Goal: Information Seeking & Learning: Learn about a topic

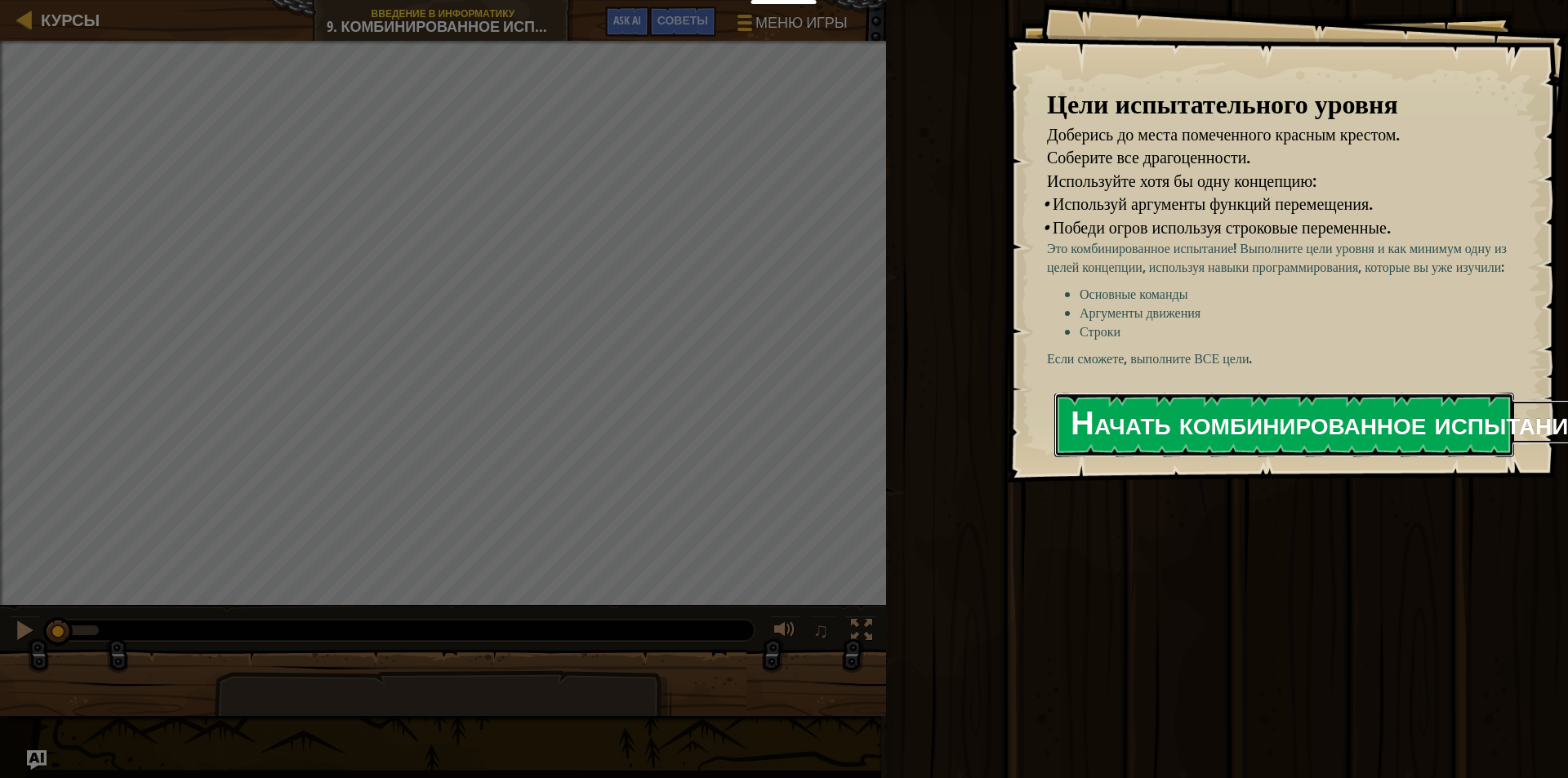
click at [1163, 398] on button "Начать комбинированное испытание" at bounding box center [1284, 424] width 460 height 65
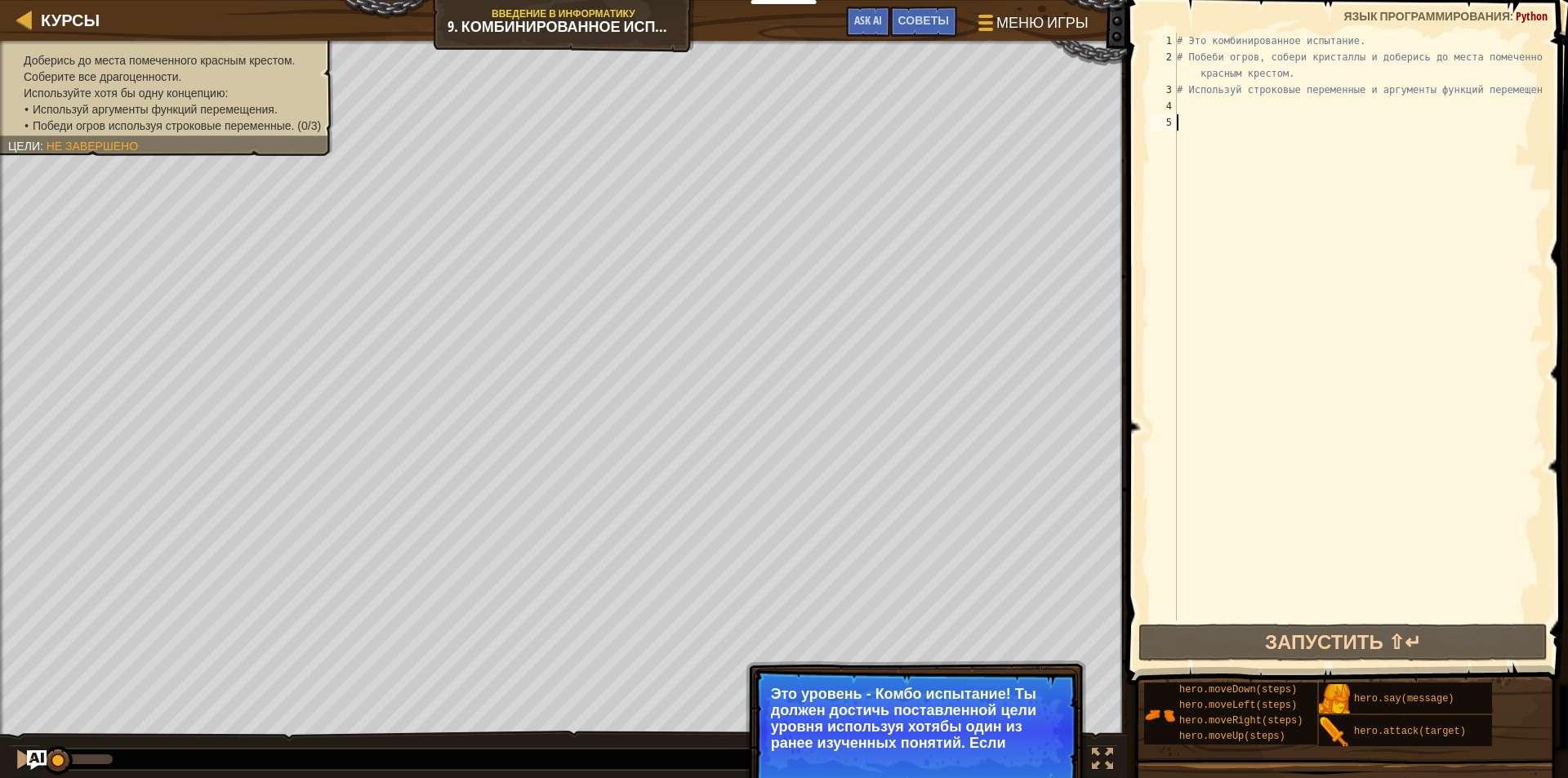
type textarea "р"
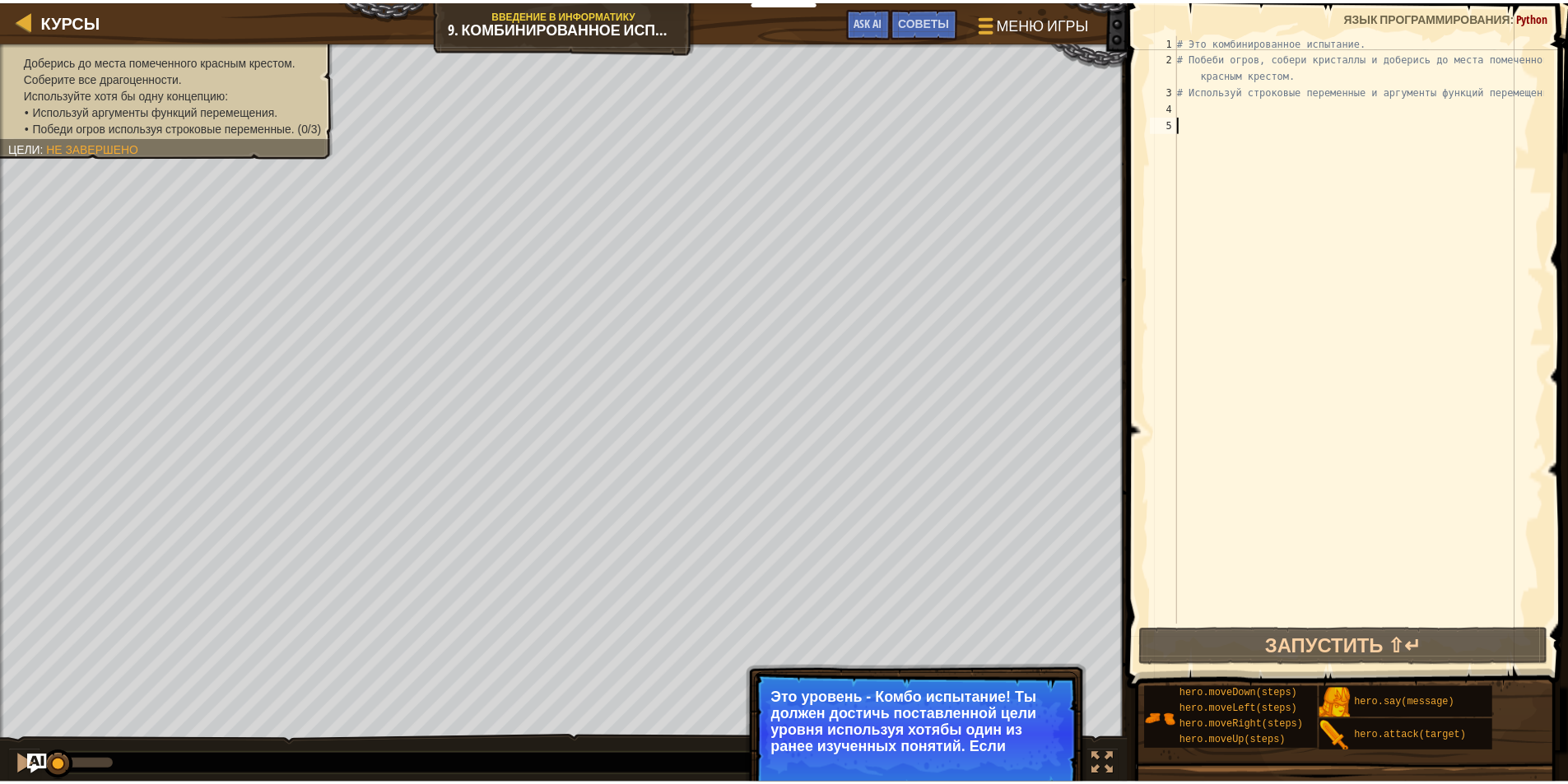
scroll to position [7, 0]
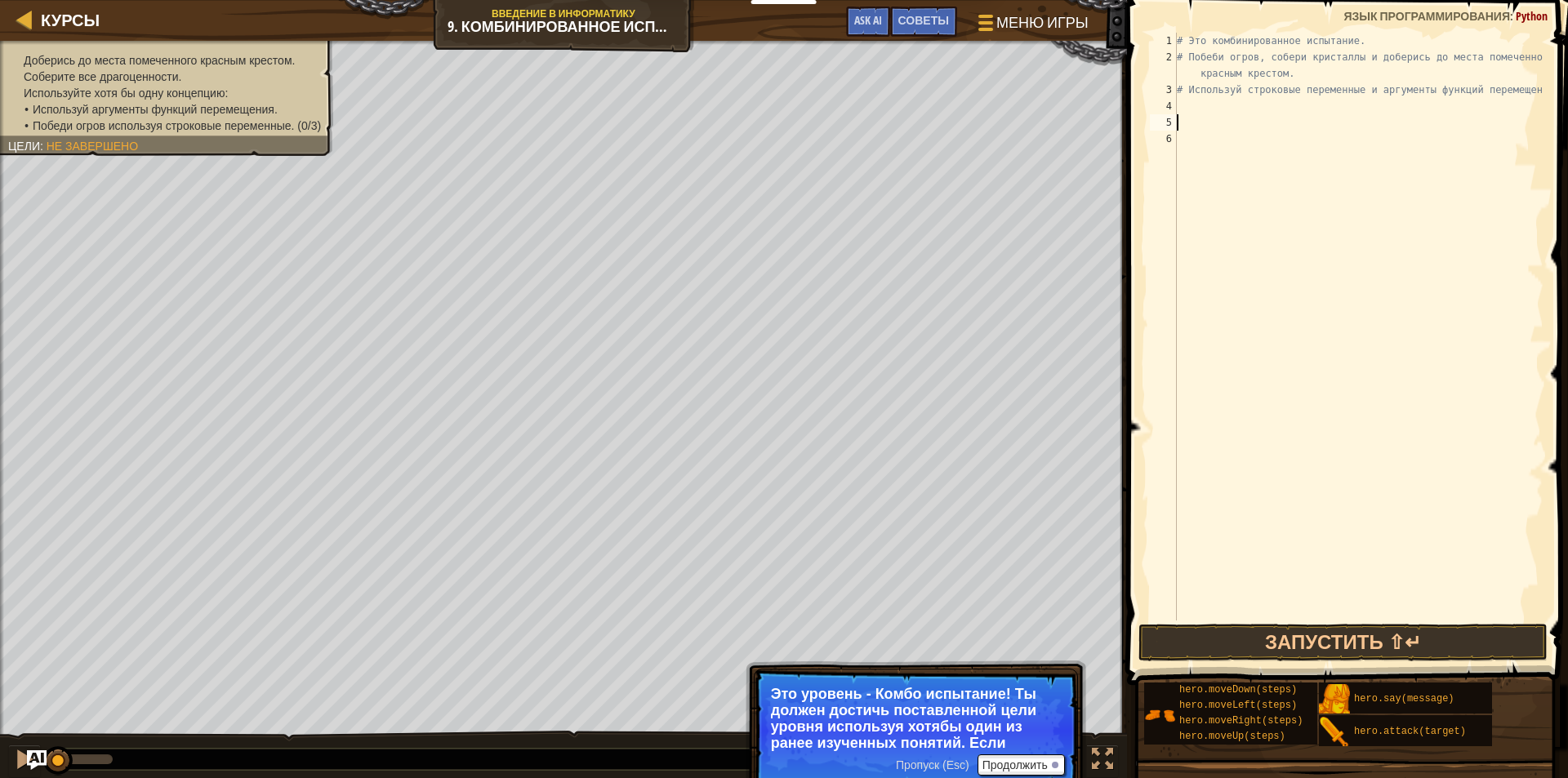
type textarea "h"
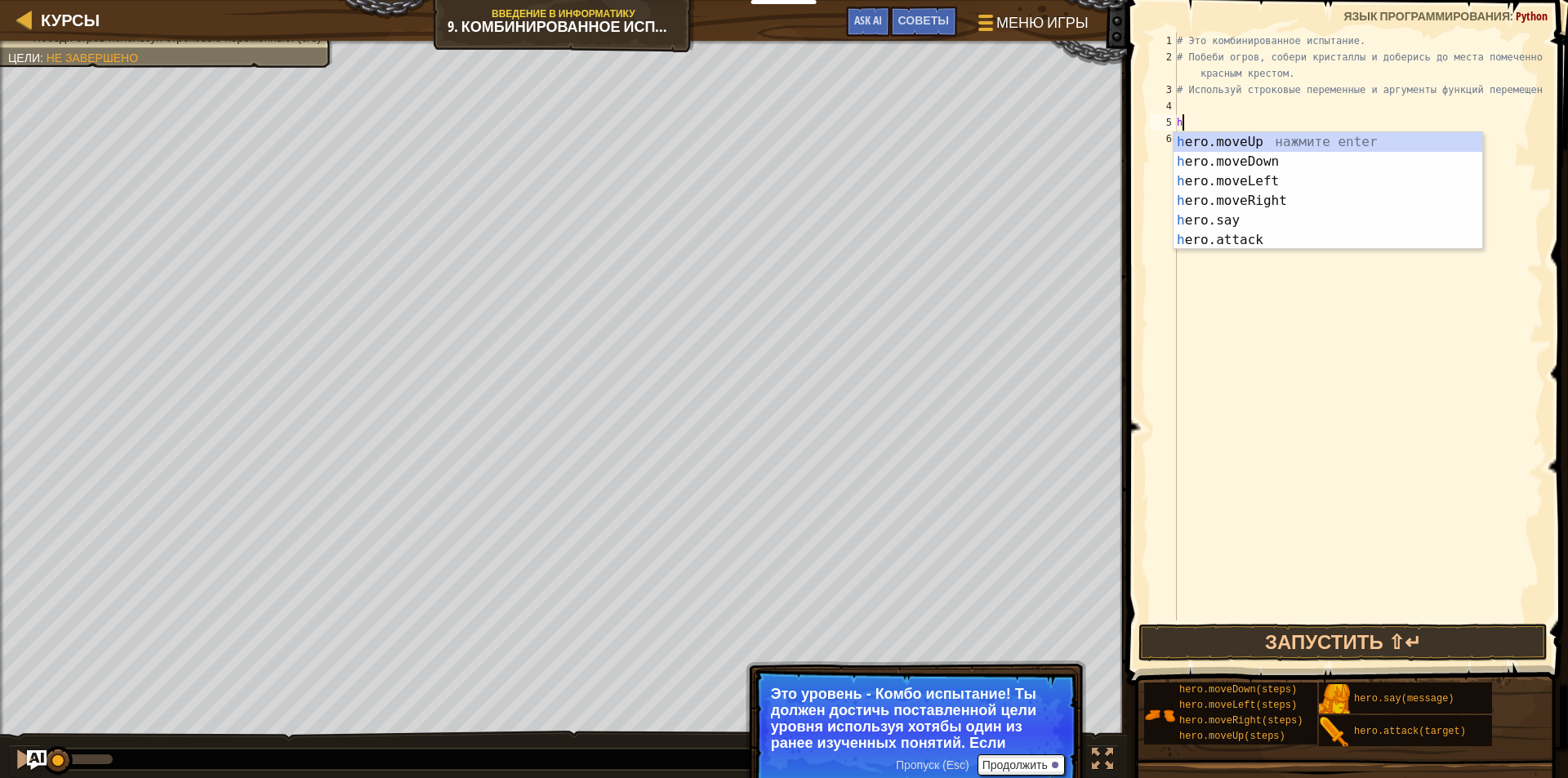
click at [1388, 359] on div "# Это комбинированное испытание. # Побеби огров, собери кристаллы и доберись до…" at bounding box center [1359, 343] width 370 height 621
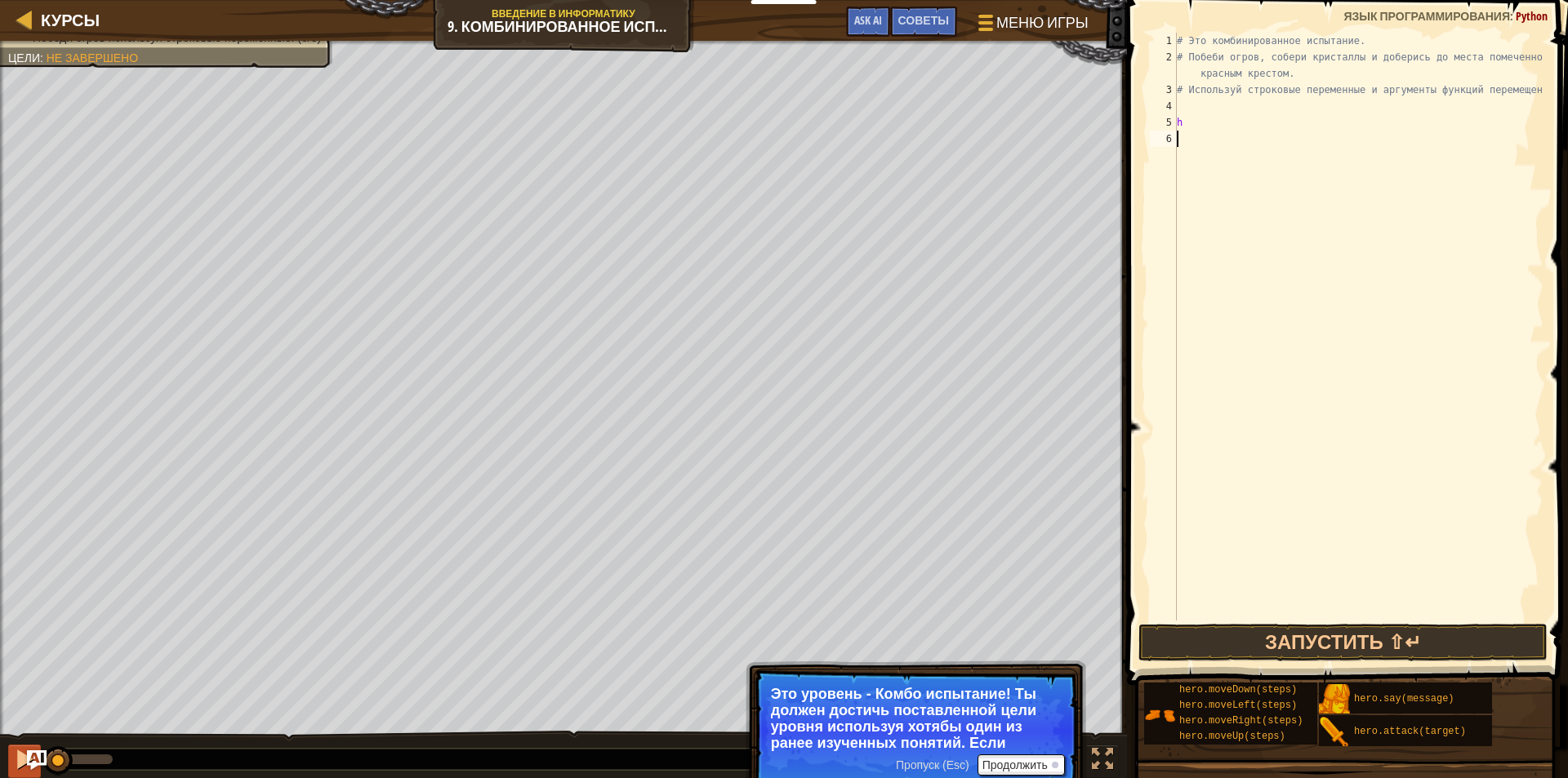
drag, startPoint x: 86, startPoint y: 759, endPoint x: 23, endPoint y: 762, distance: 63.1
click at [23, 762] on div "♫" at bounding box center [563, 755] width 1127 height 49
click at [14, 759] on div at bounding box center [24, 759] width 22 height 22
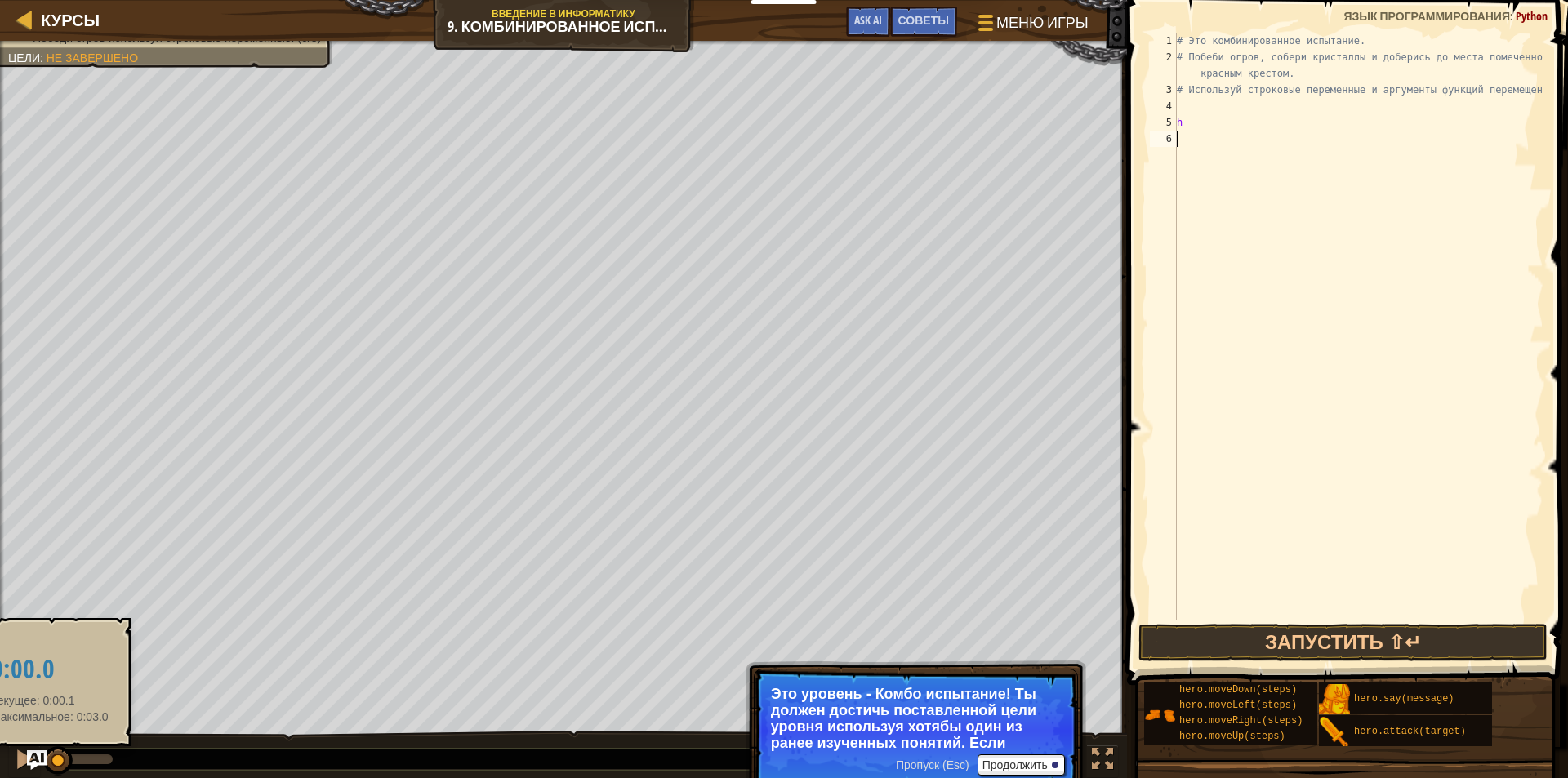
drag, startPoint x: 110, startPoint y: 759, endPoint x: 50, endPoint y: 762, distance: 60.1
click at [50, 762] on div at bounding box center [58, 761] width 29 height 29
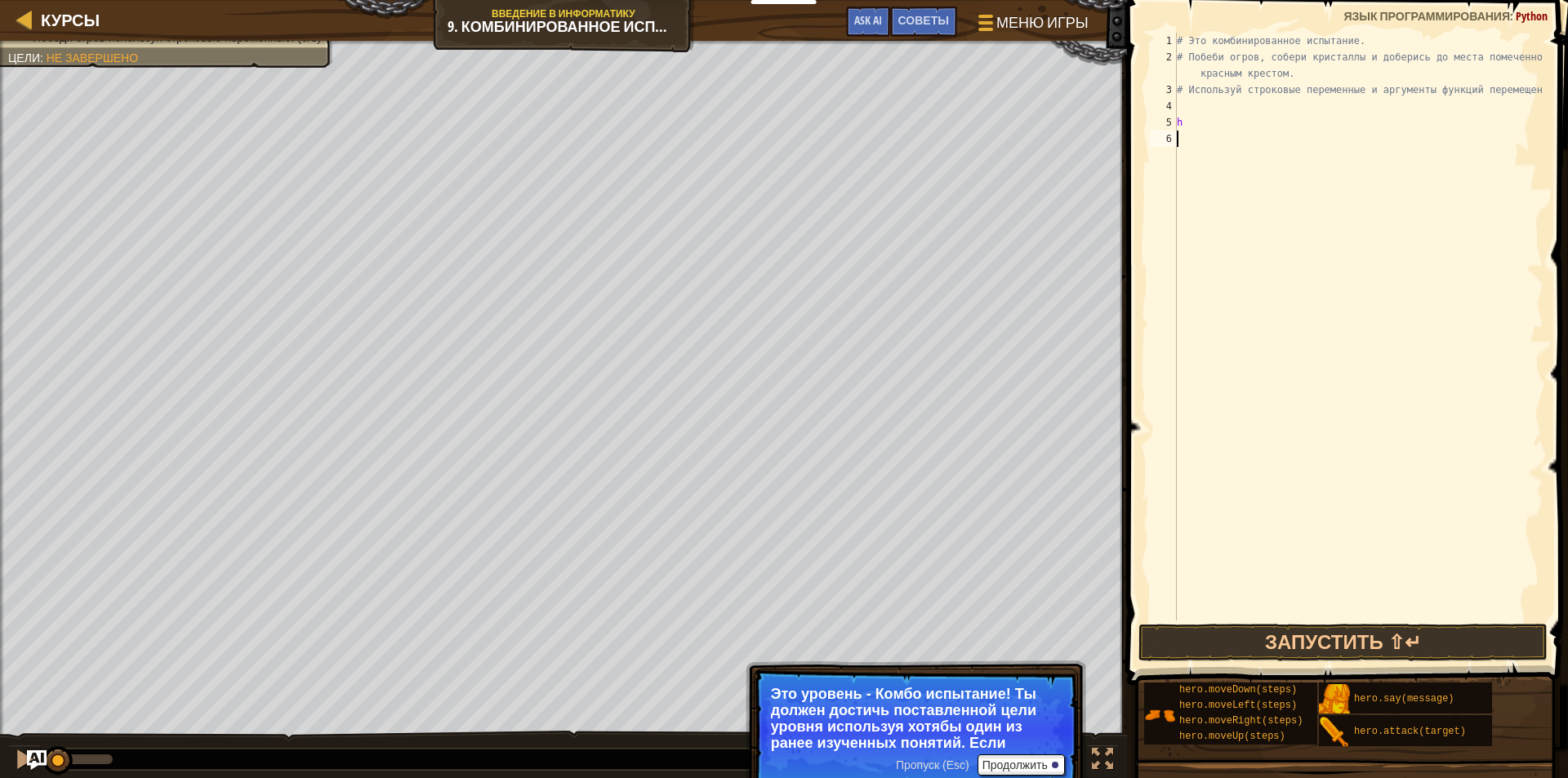
click at [48, 544] on div "Доберись до места помеченного красным крестом. Соберите все драгоценности. Испо…" at bounding box center [784, 410] width 1568 height 739
click at [17, 22] on div at bounding box center [25, 19] width 21 height 21
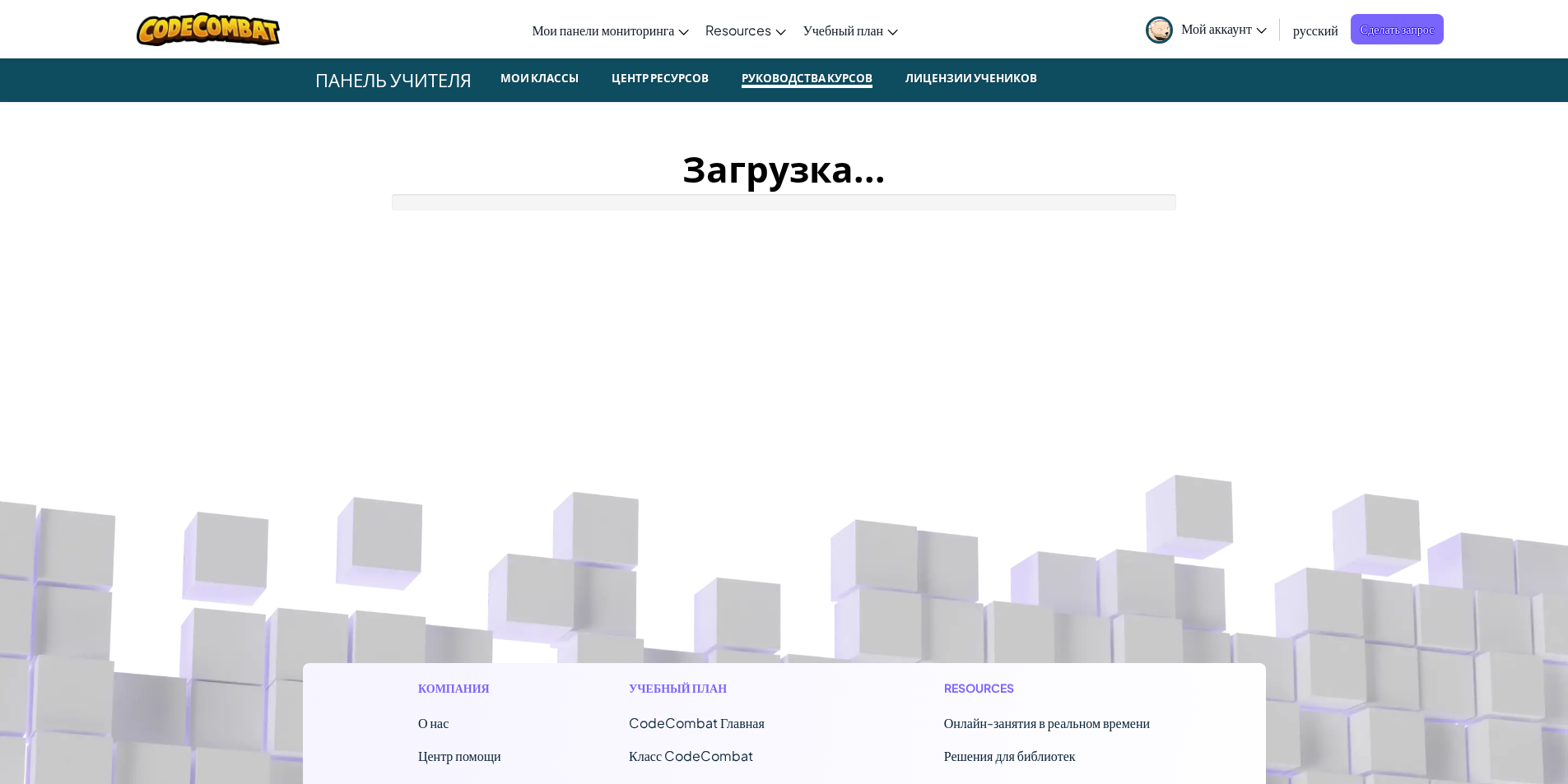
click at [22, 22] on div "Переключить навигацию Мои панели мониторинга CodeCombat Учительская Панель Пане…" at bounding box center [784, 29] width 1577 height 58
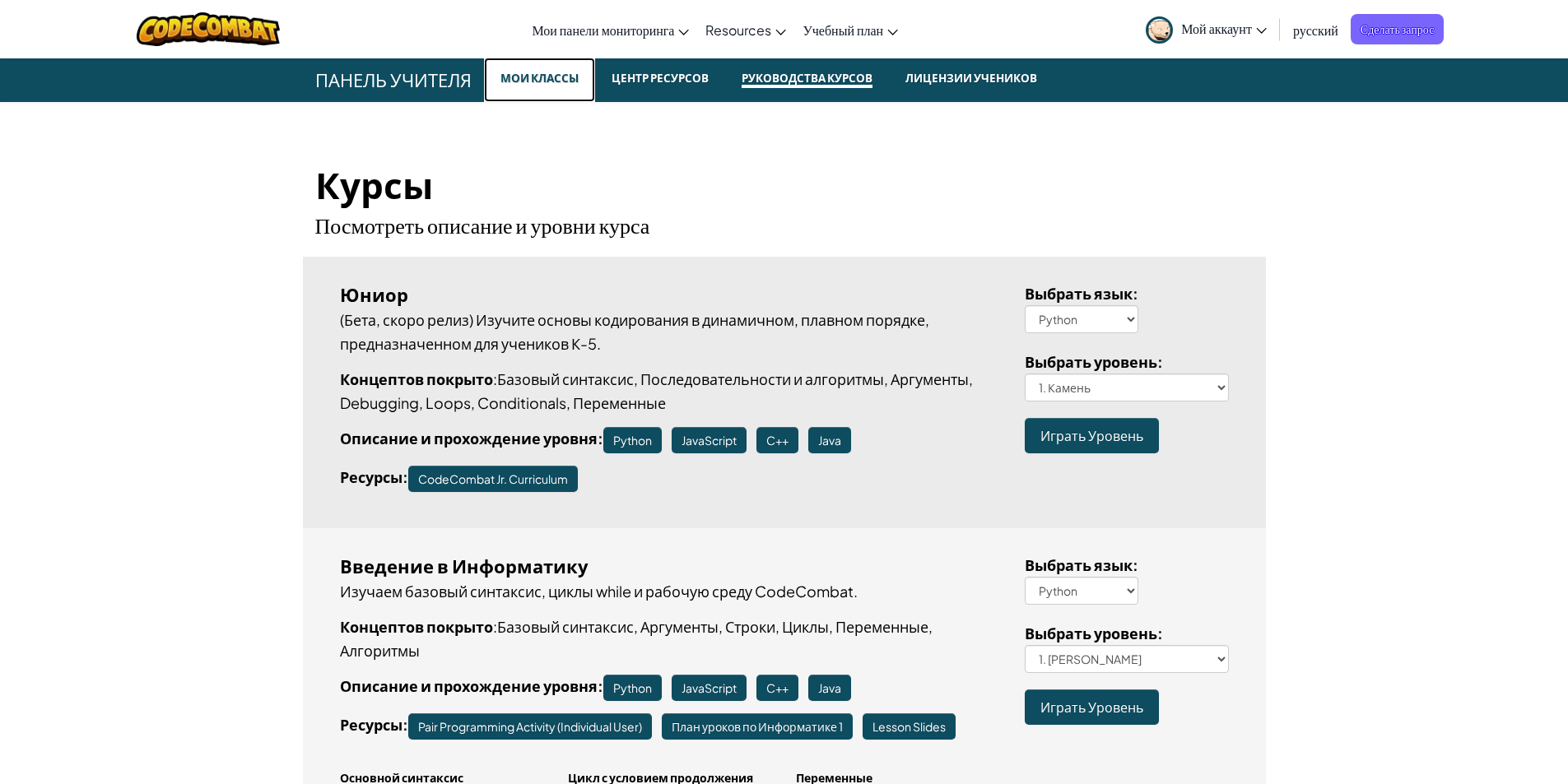
click at [518, 81] on small "Мои классы" at bounding box center [540, 78] width 92 height 20
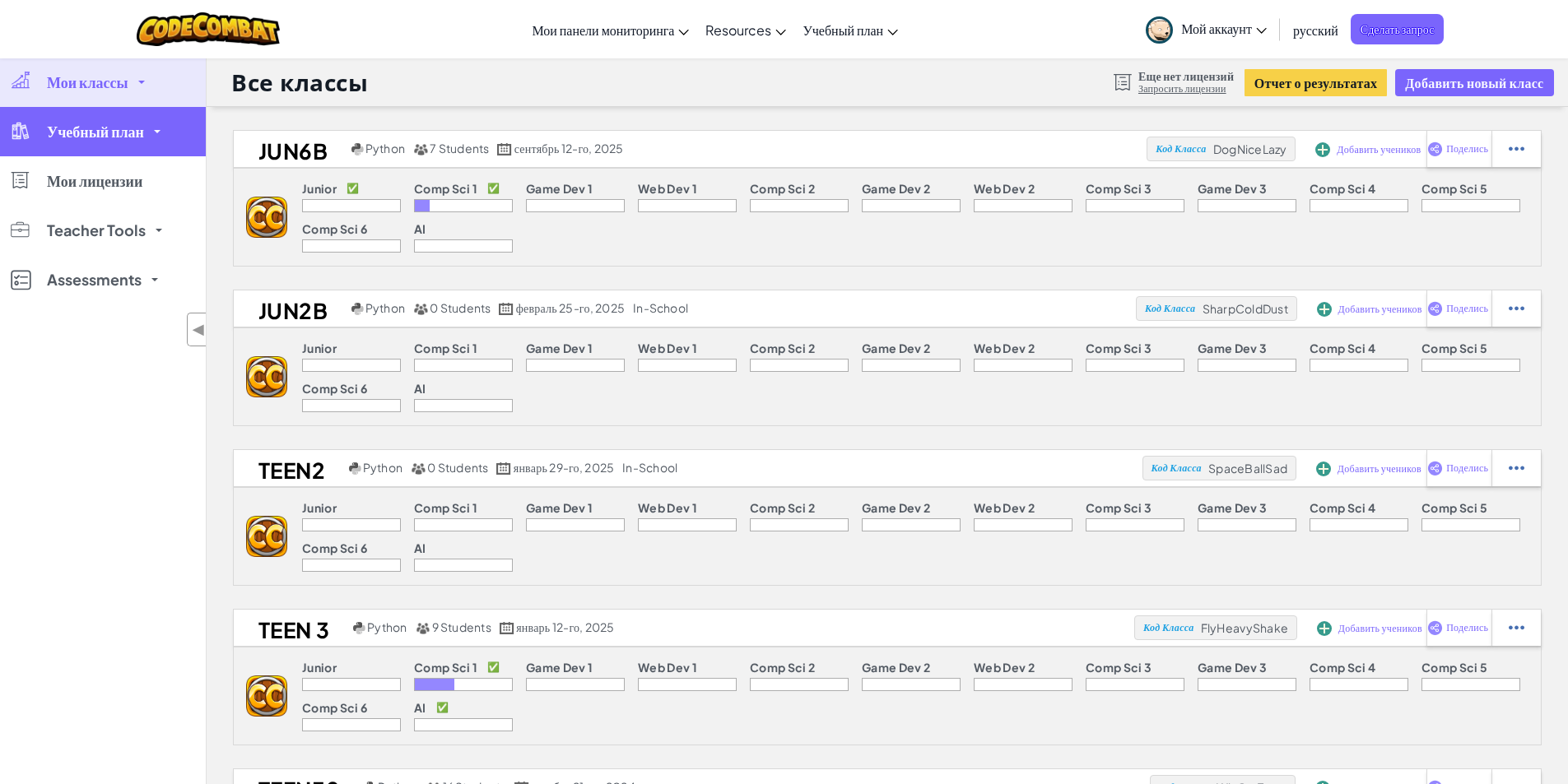
click at [71, 145] on link "Учебный план" at bounding box center [103, 132] width 206 height 50
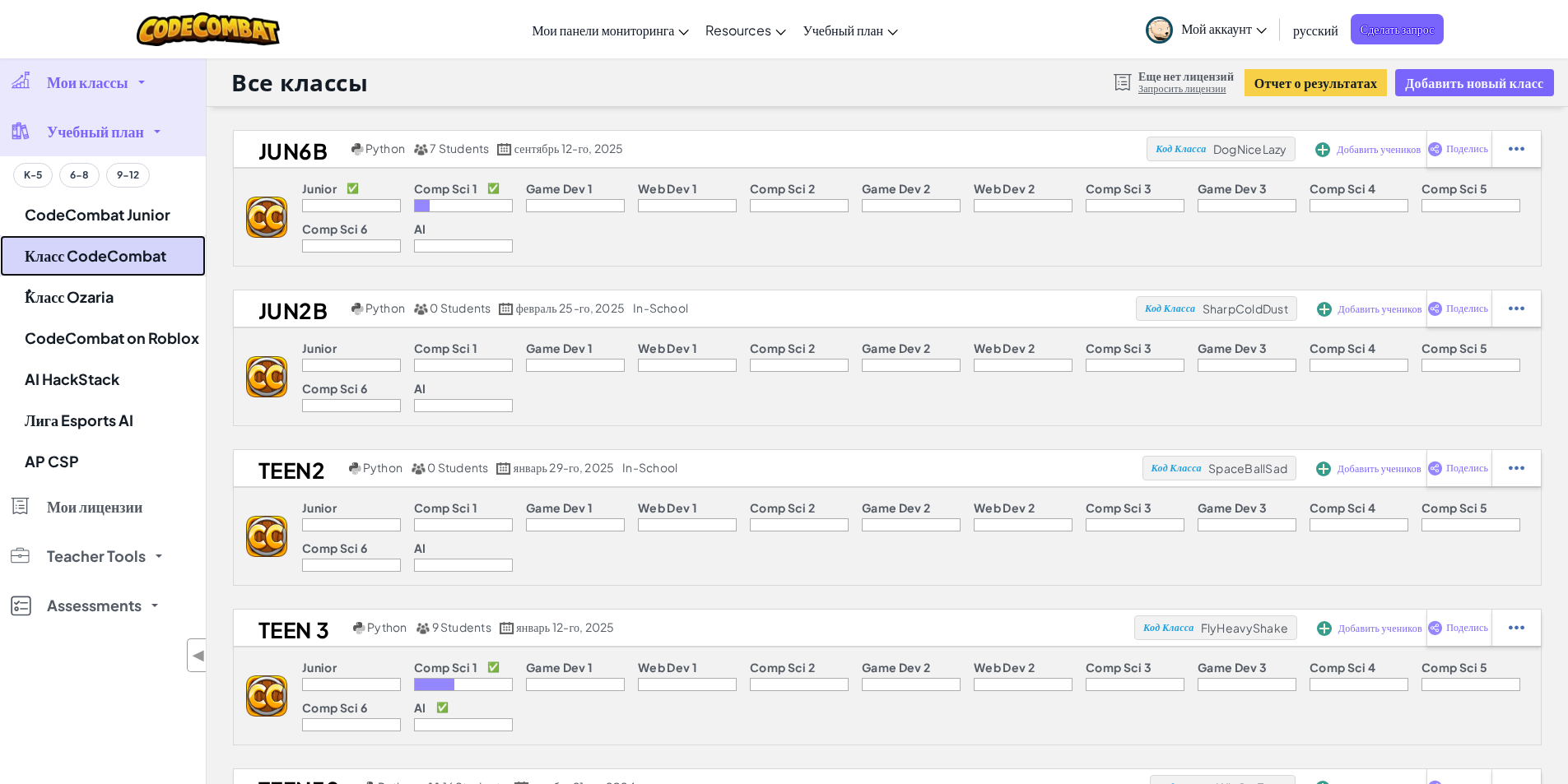
click at [97, 263] on link "Класс CodeCombat" at bounding box center [103, 255] width 206 height 41
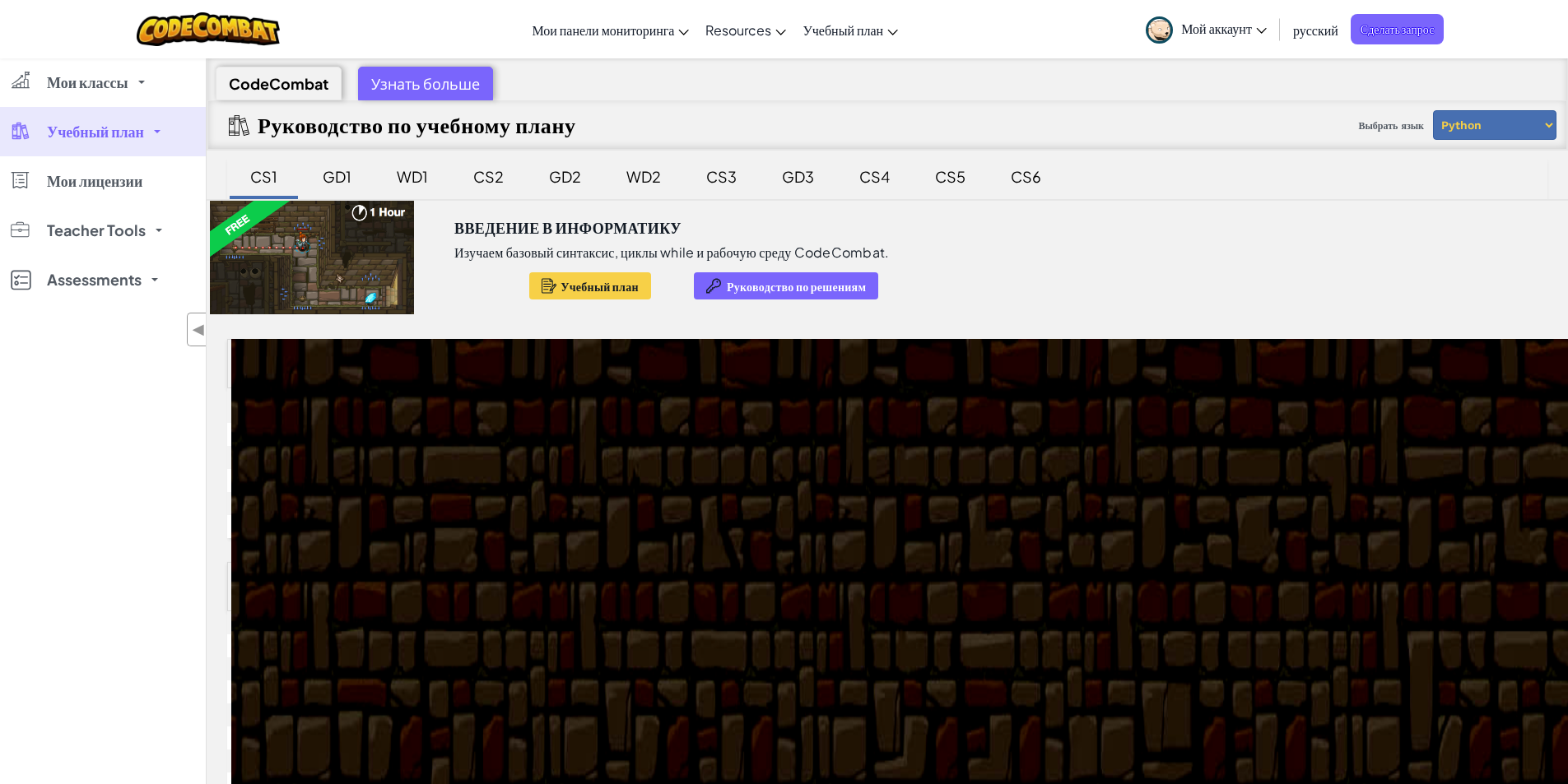
click at [103, 131] on span "Учебный план" at bounding box center [95, 132] width 97 height 15
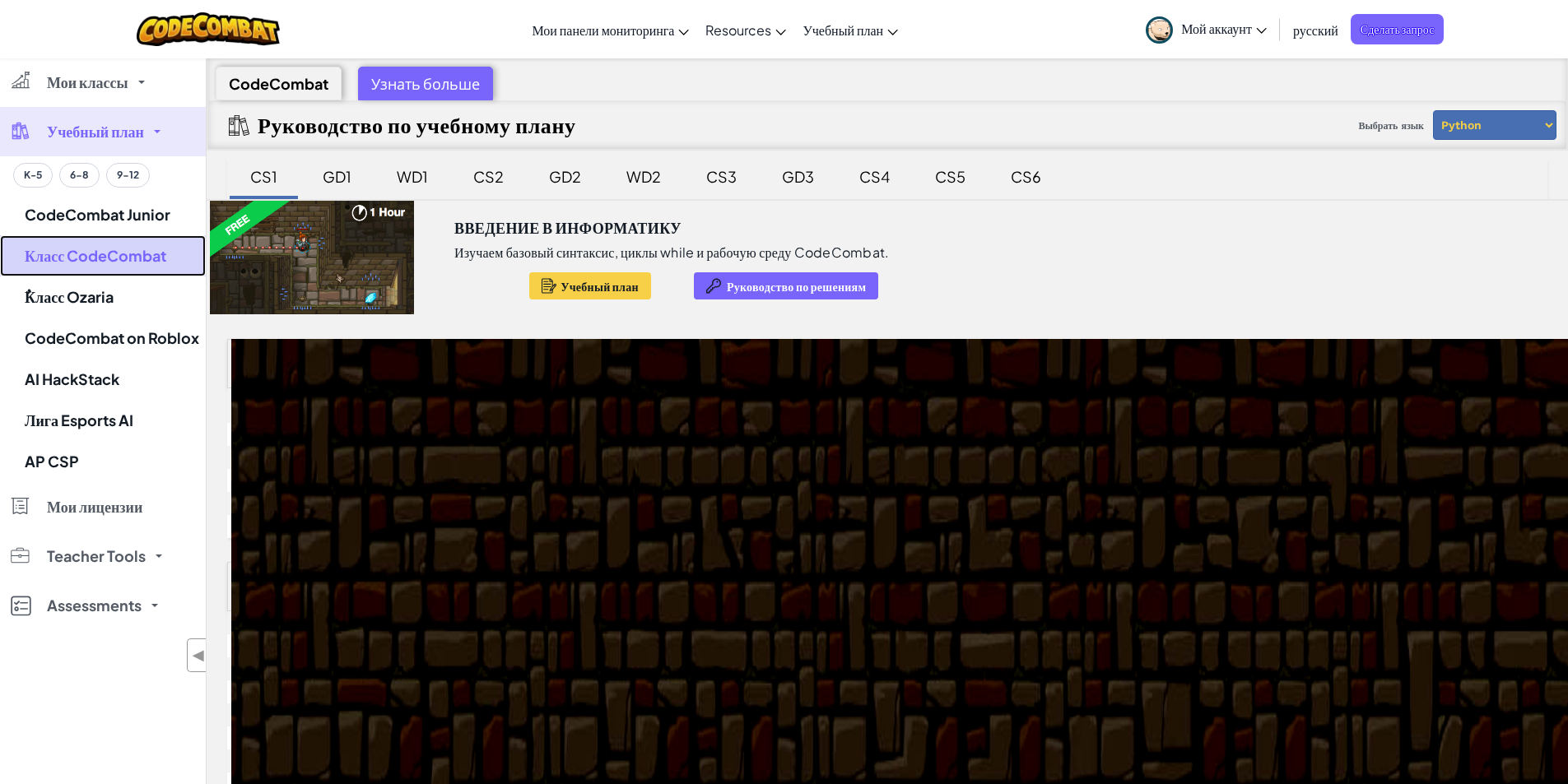
click at [92, 257] on link "Класс CodeCombat" at bounding box center [103, 255] width 206 height 41
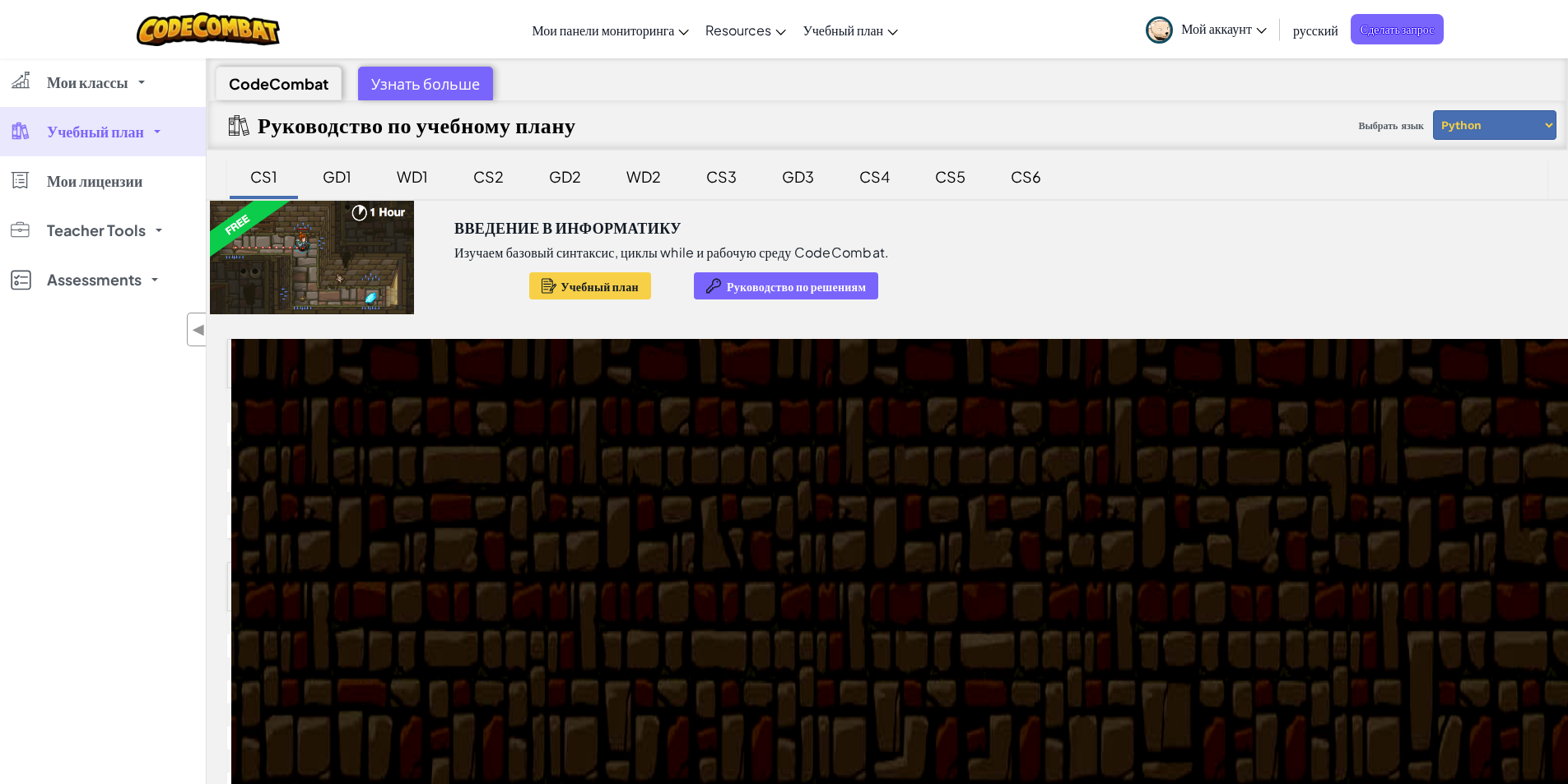
click at [89, 128] on span "Учебный план" at bounding box center [95, 132] width 97 height 15
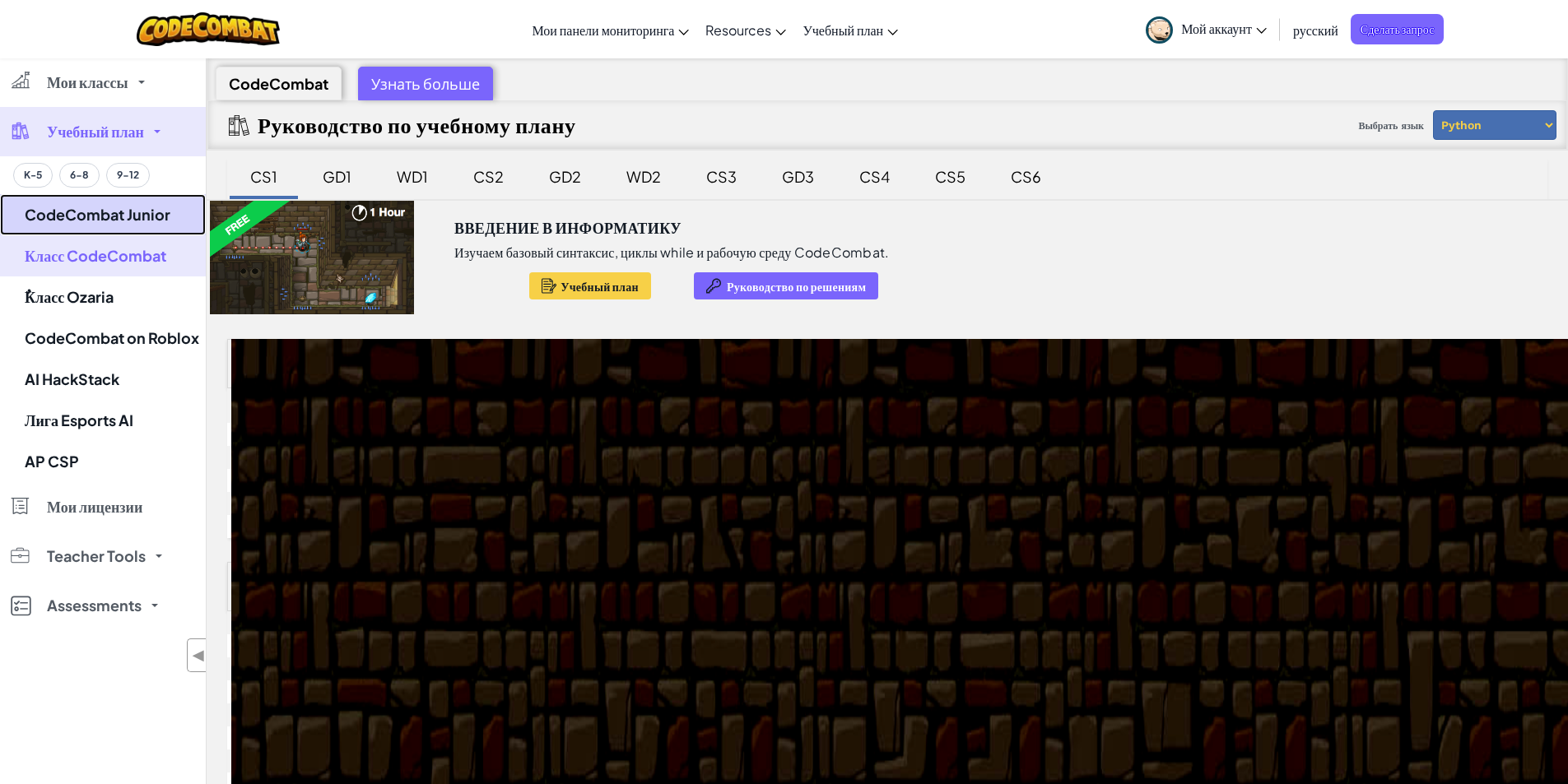
click at [106, 210] on link "CodeCombat Junior" at bounding box center [103, 214] width 206 height 41
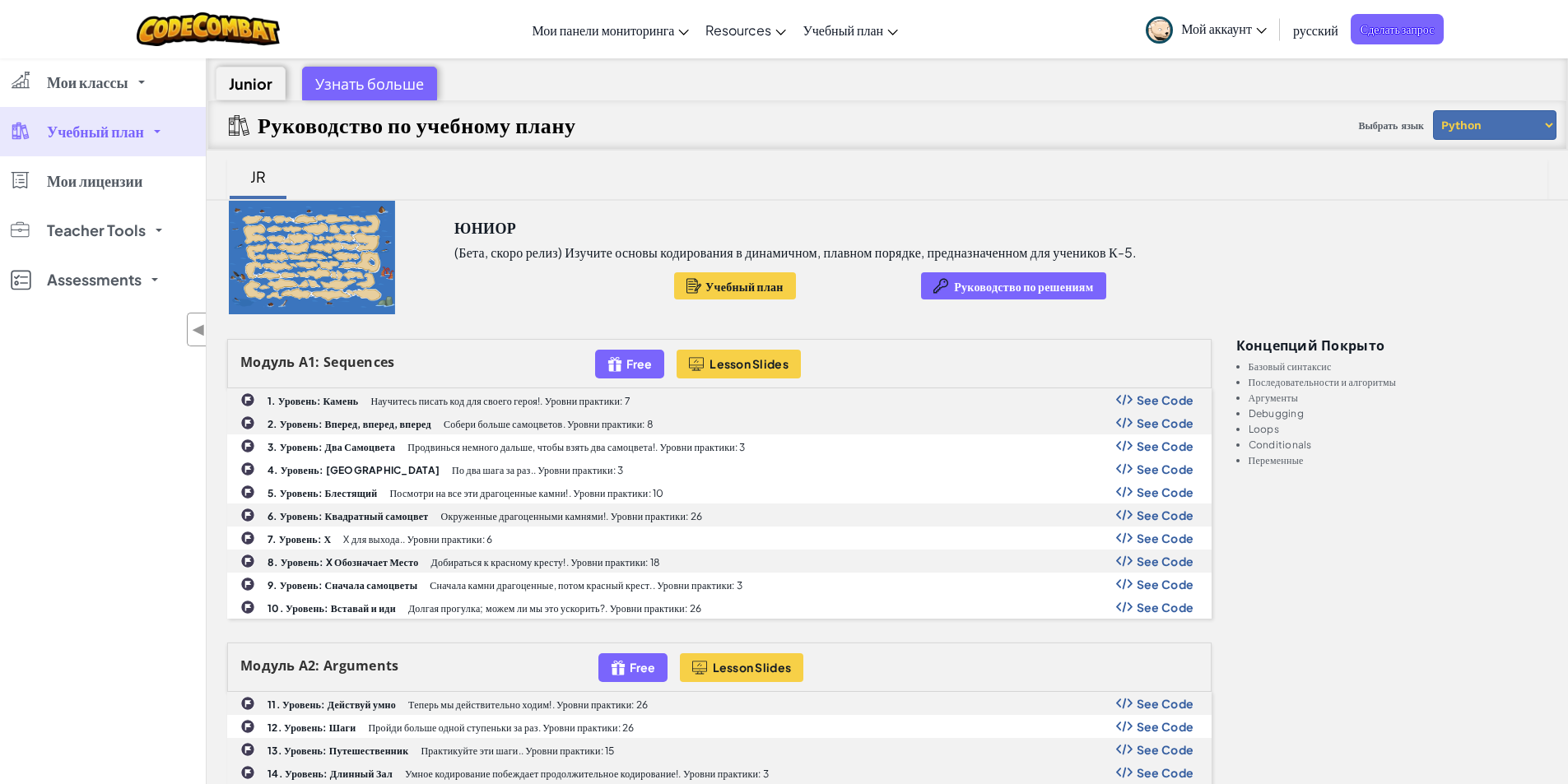
click at [72, 135] on span "Учебный план" at bounding box center [95, 132] width 97 height 15
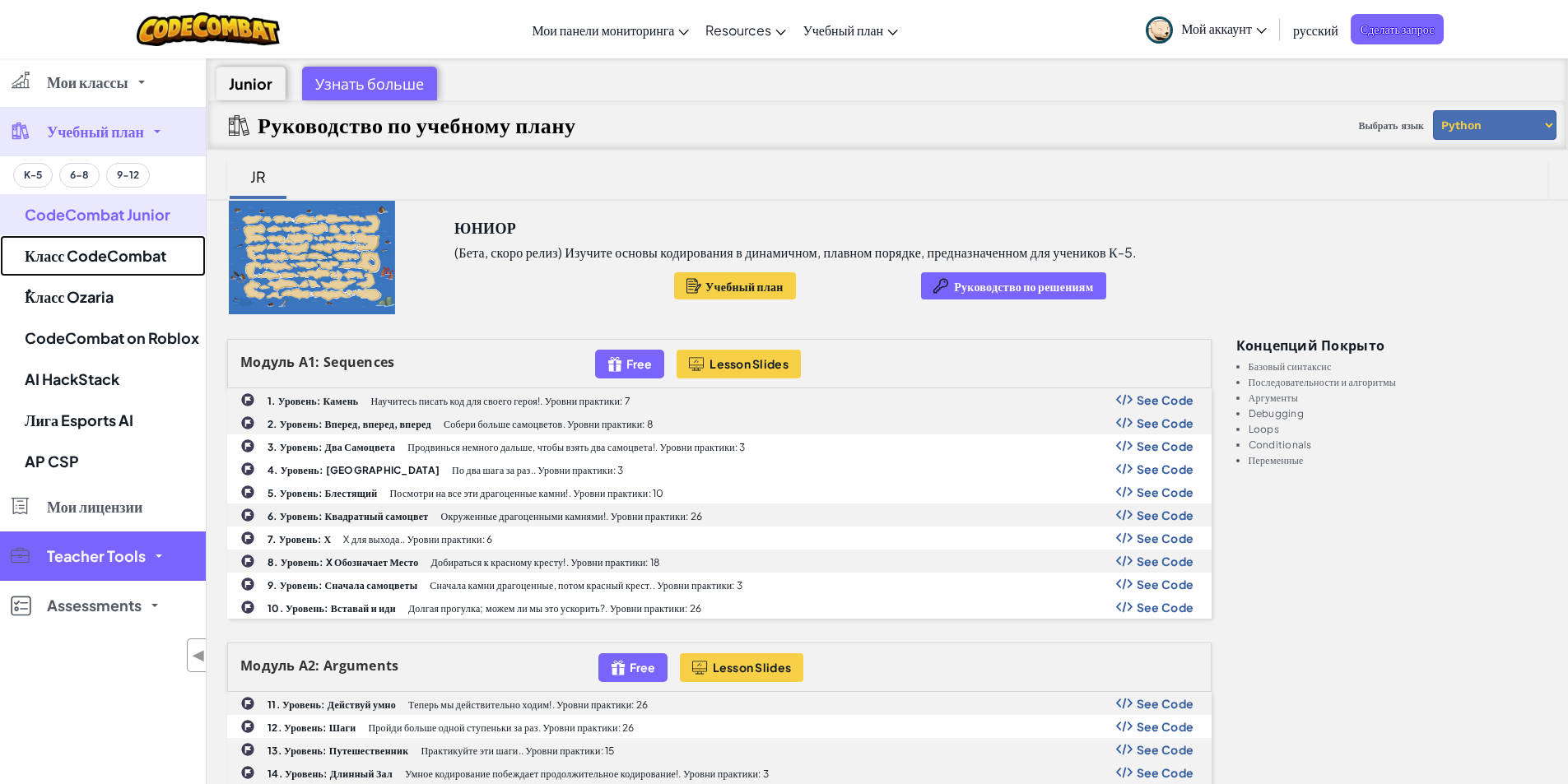
drag, startPoint x: 94, startPoint y: 253, endPoint x: 58, endPoint y: 246, distance: 36.7
click at [92, 255] on link "Класс CodeCombat" at bounding box center [103, 255] width 206 height 41
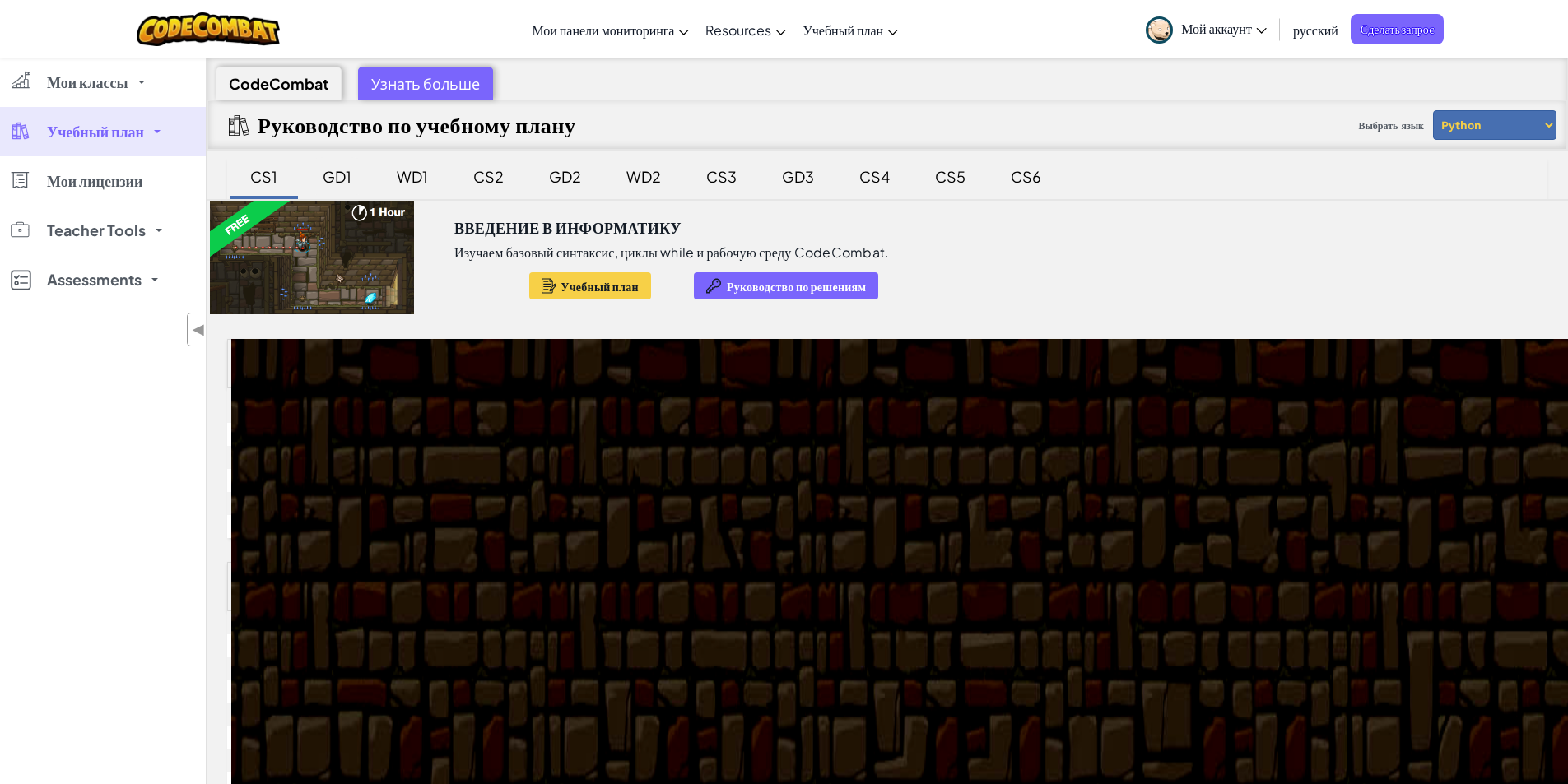
click at [327, 177] on div "GD1" at bounding box center [336, 176] width 62 height 38
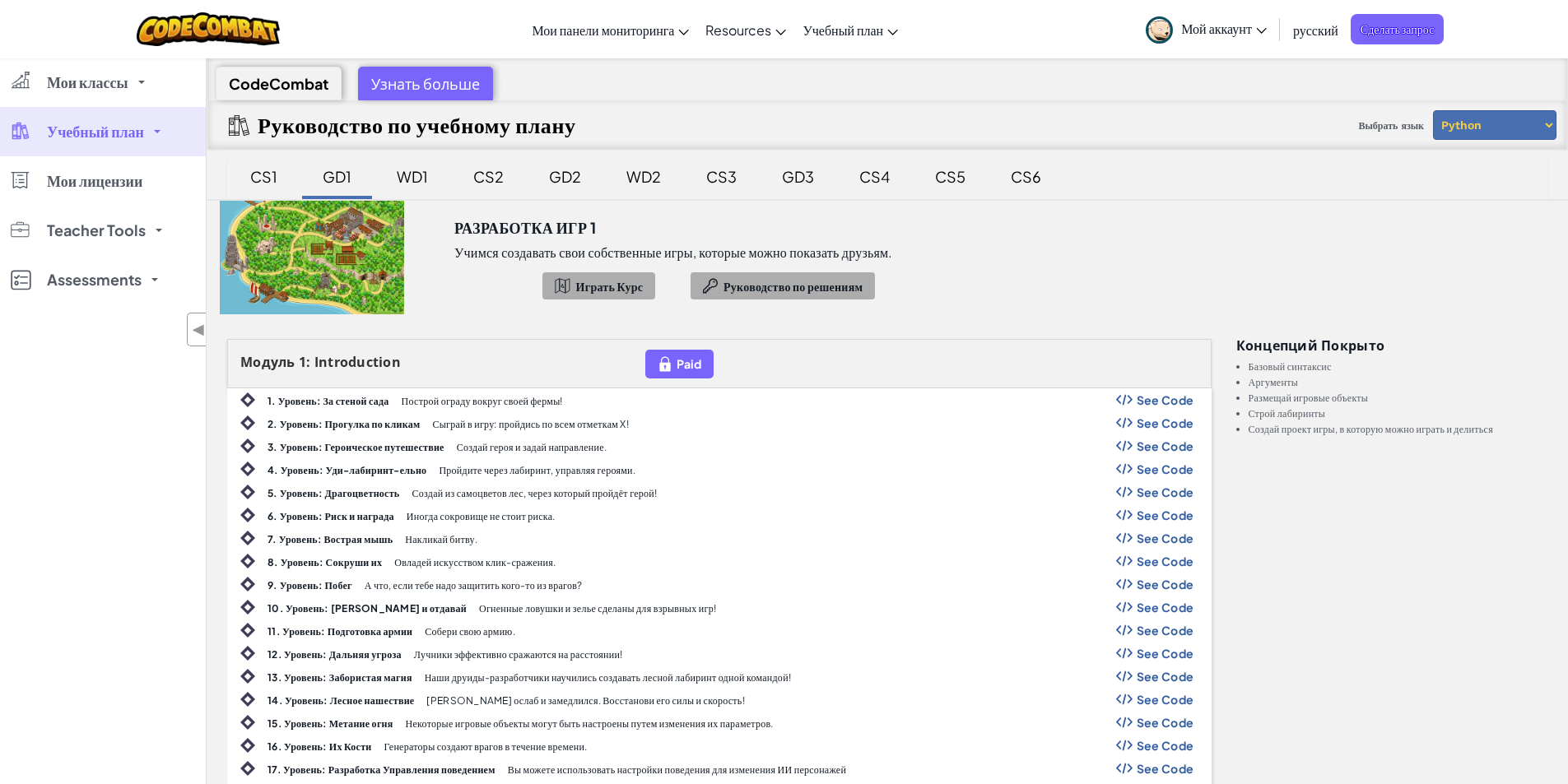
click at [404, 178] on div "WD1" at bounding box center [412, 176] width 64 height 38
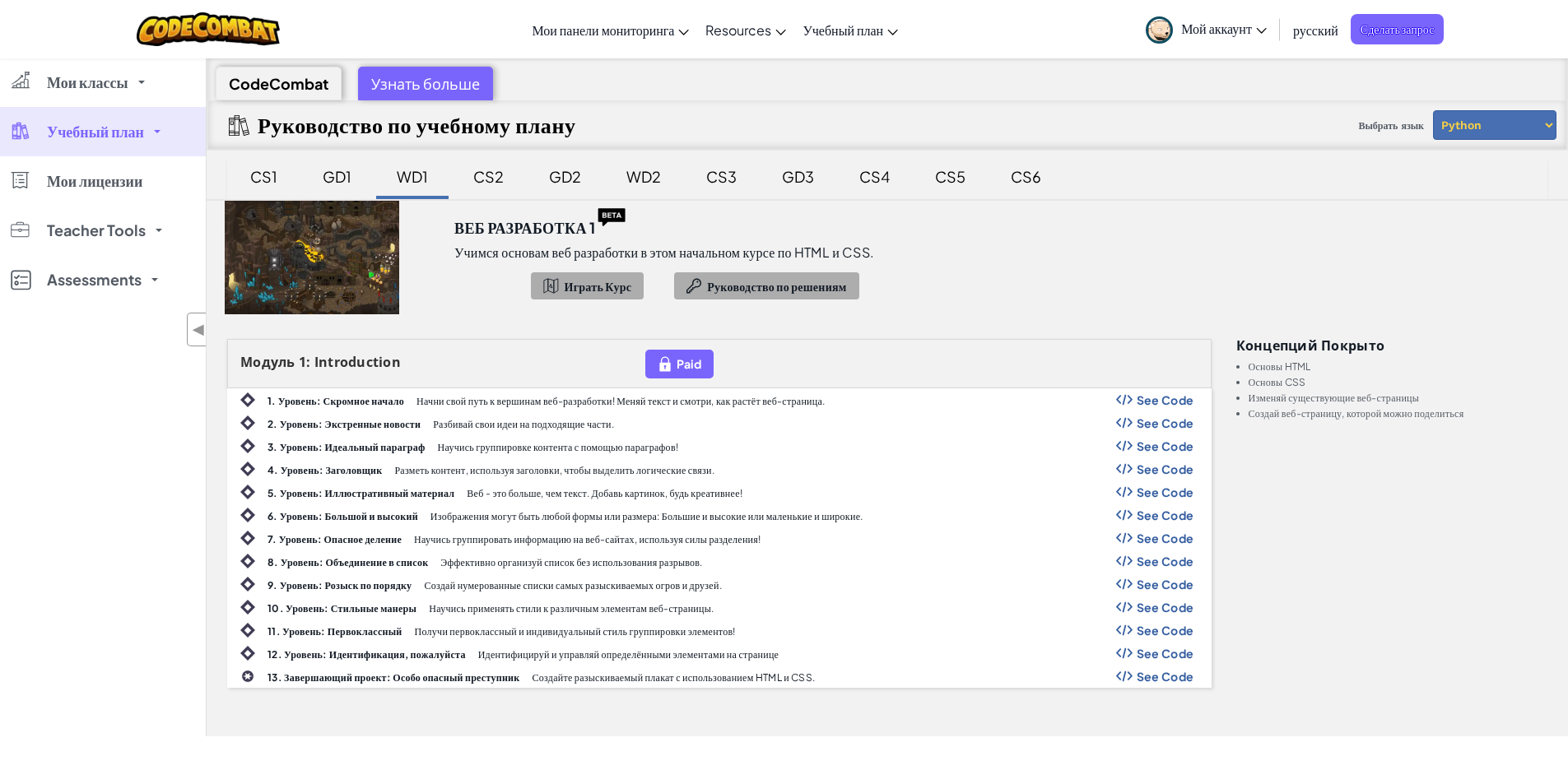
click at [483, 192] on div "CS2" at bounding box center [488, 176] width 64 height 38
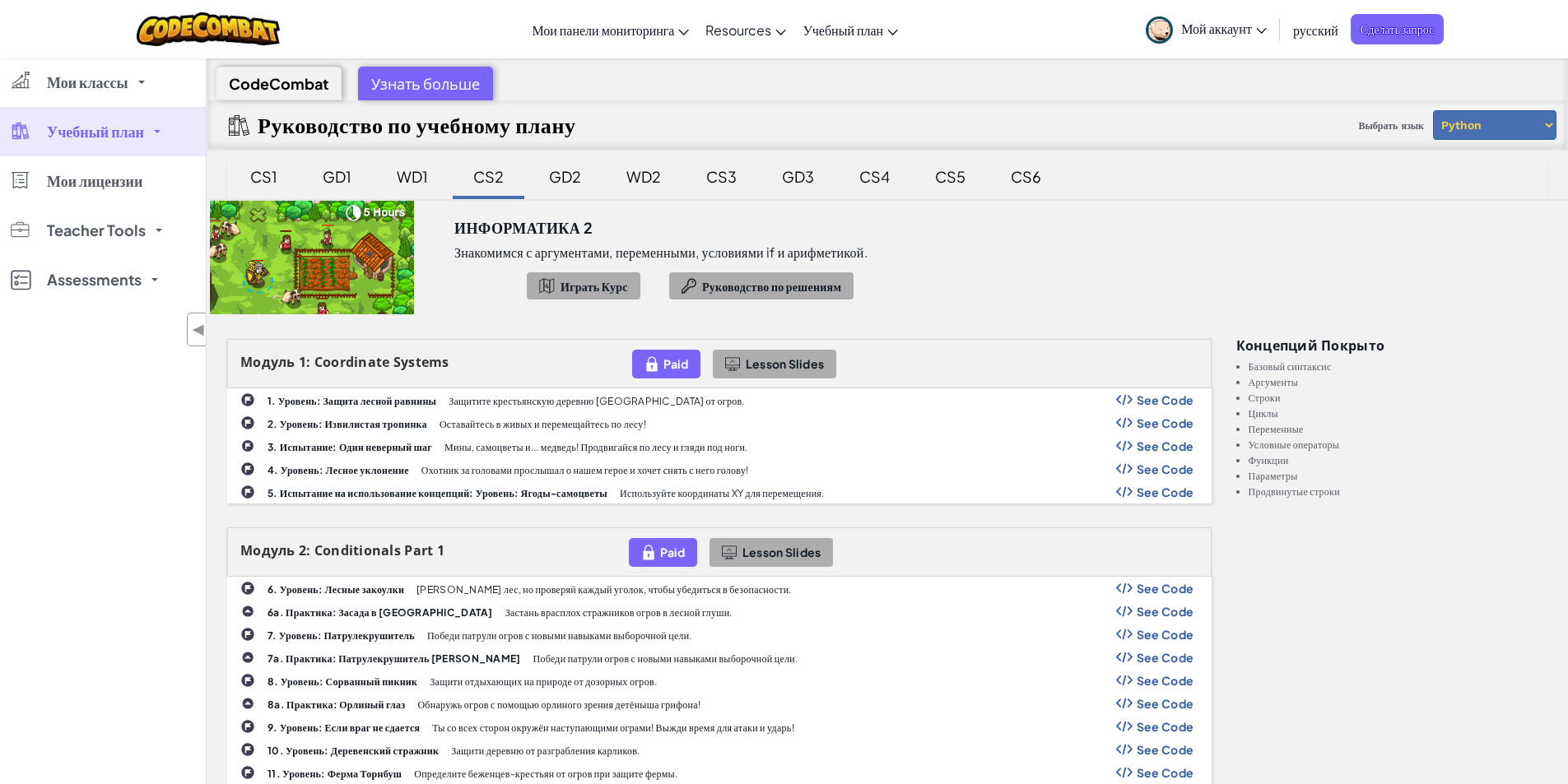
click at [1034, 174] on div "CS6" at bounding box center [1026, 176] width 64 height 38
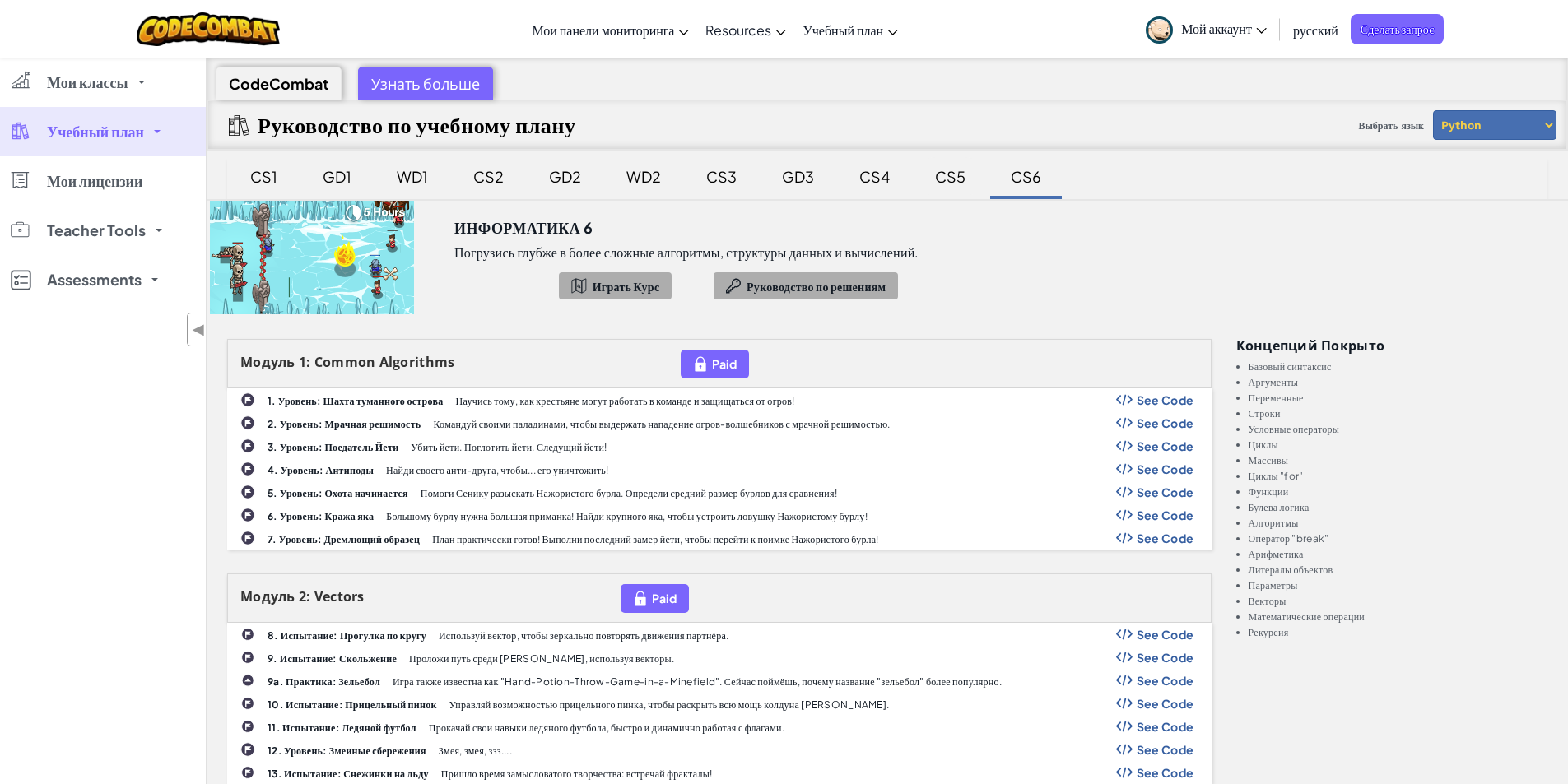
click at [943, 184] on div "CS5" at bounding box center [950, 176] width 64 height 38
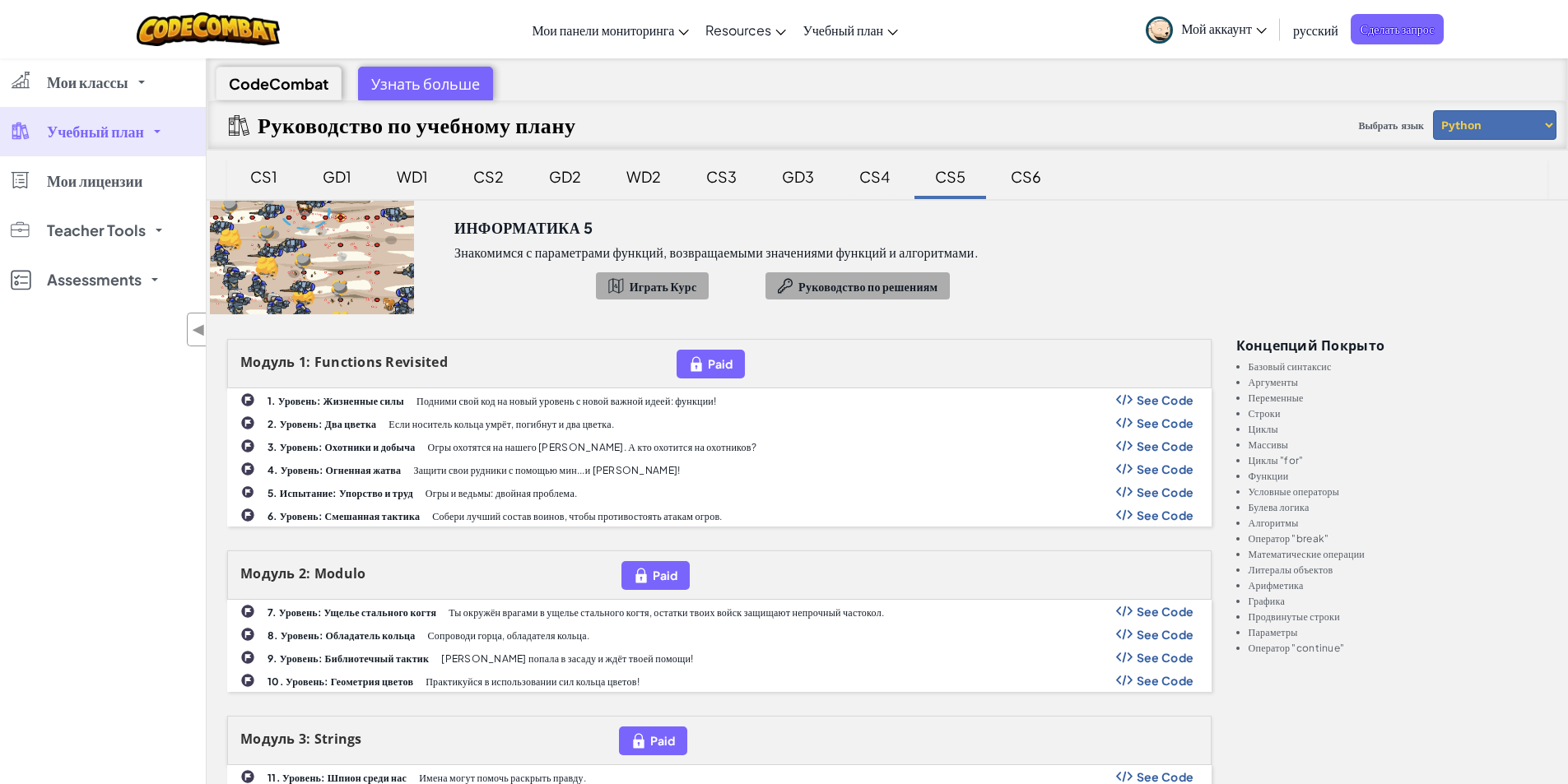
click at [865, 184] on div "CS4" at bounding box center [874, 176] width 64 height 38
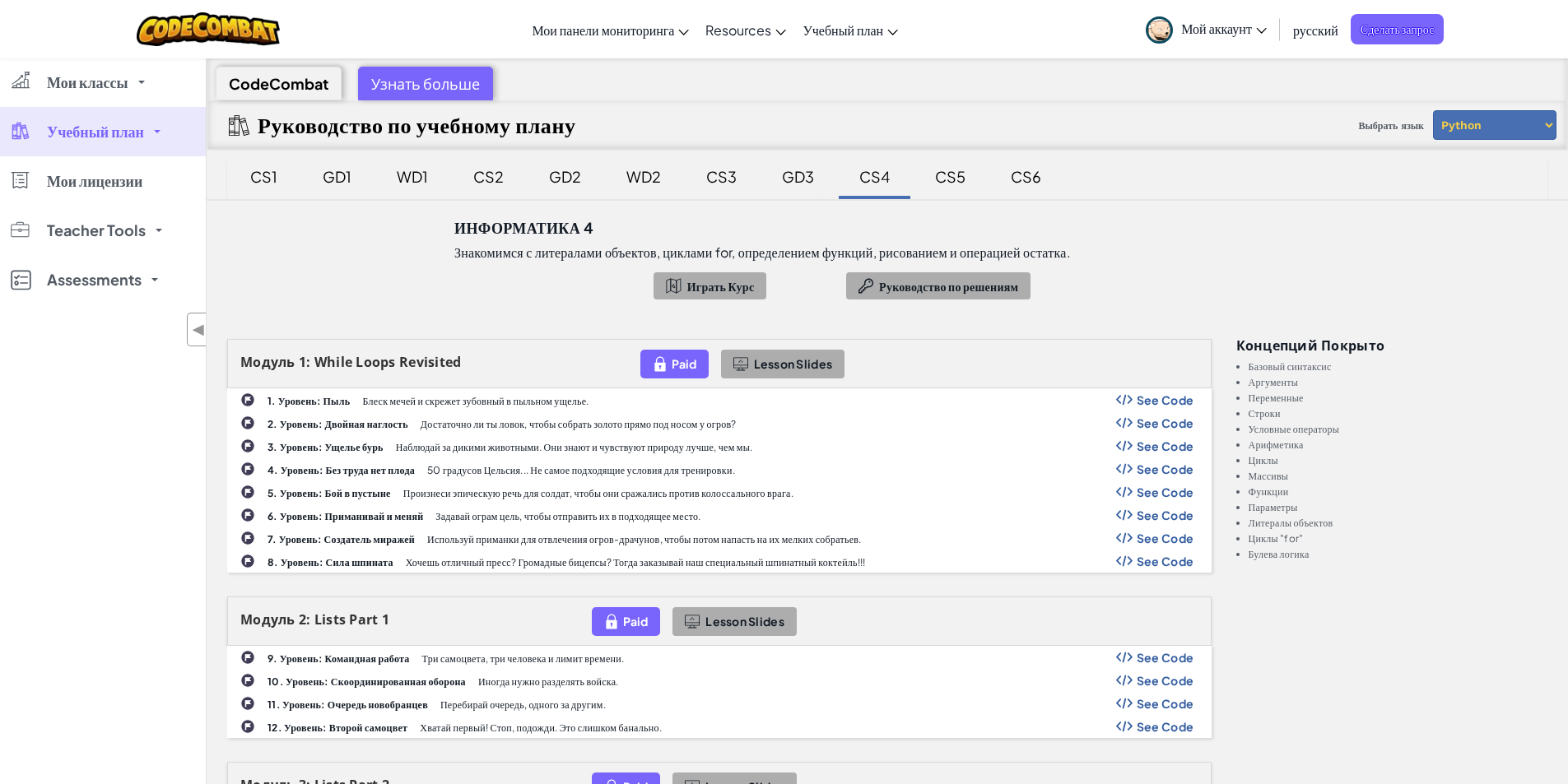
click at [793, 183] on div "GD3" at bounding box center [798, 176] width 65 height 38
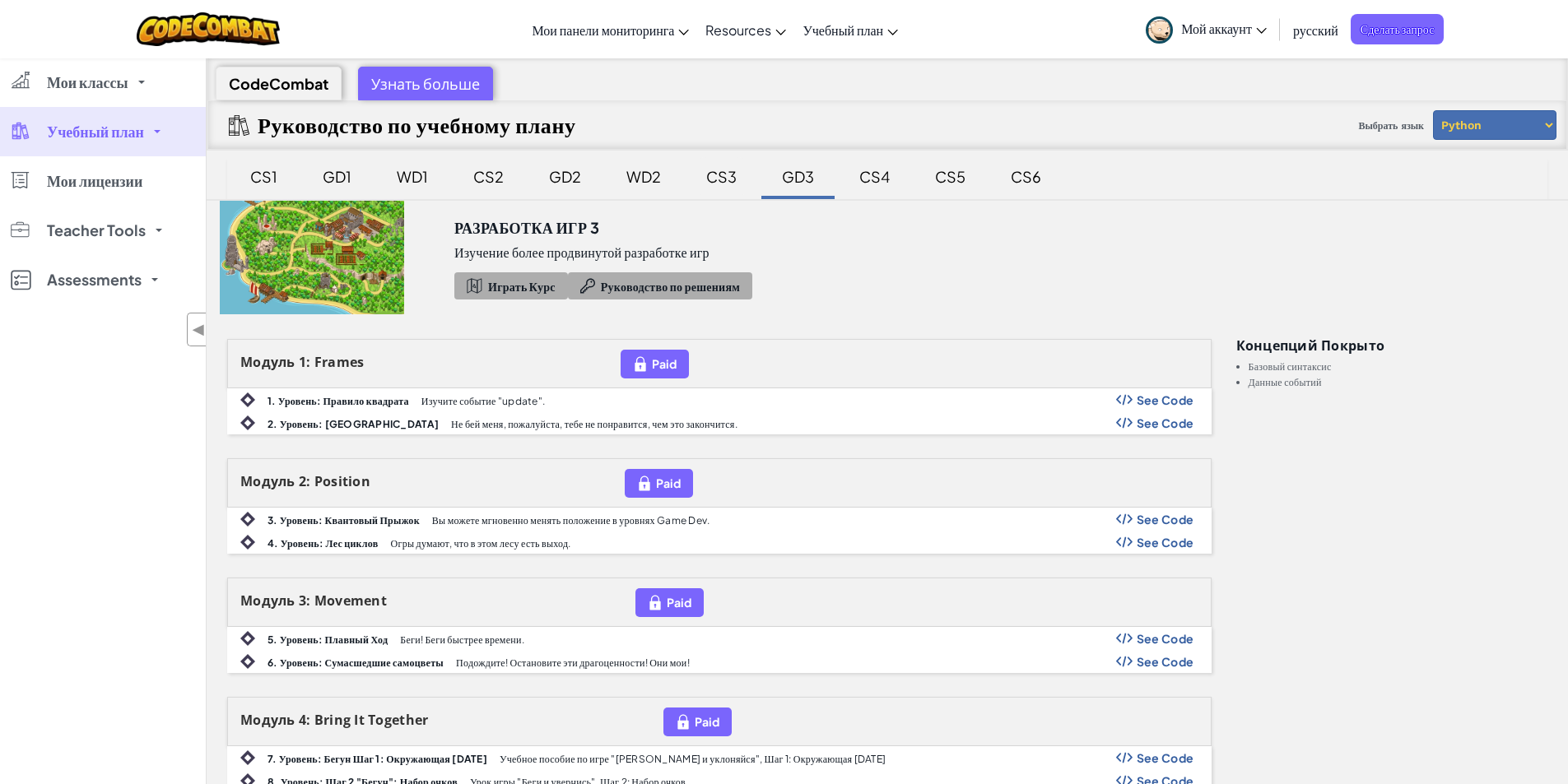
click at [709, 181] on div "CS3" at bounding box center [721, 176] width 64 height 38
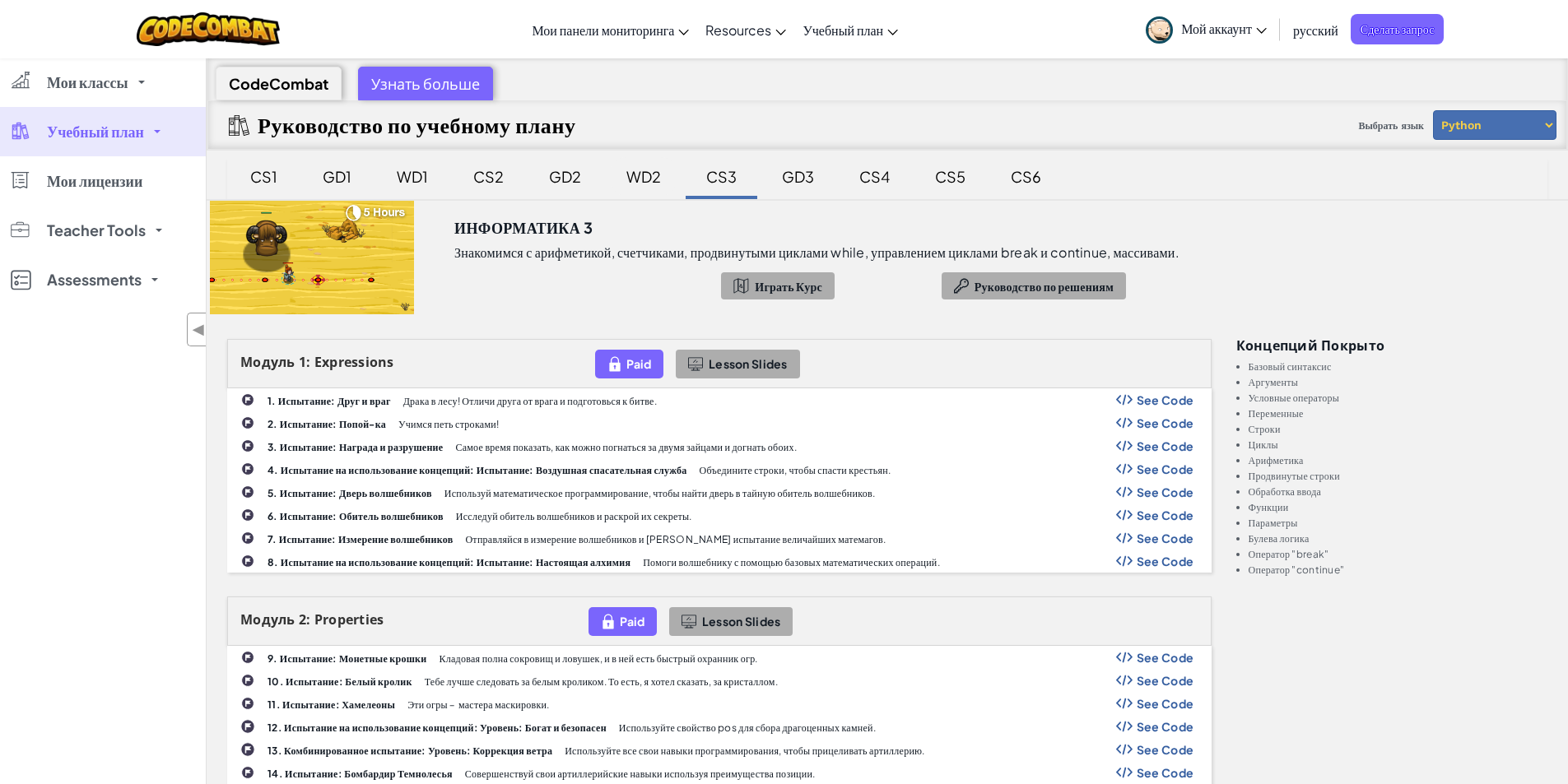
click at [648, 179] on div "WD2" at bounding box center [643, 176] width 67 height 38
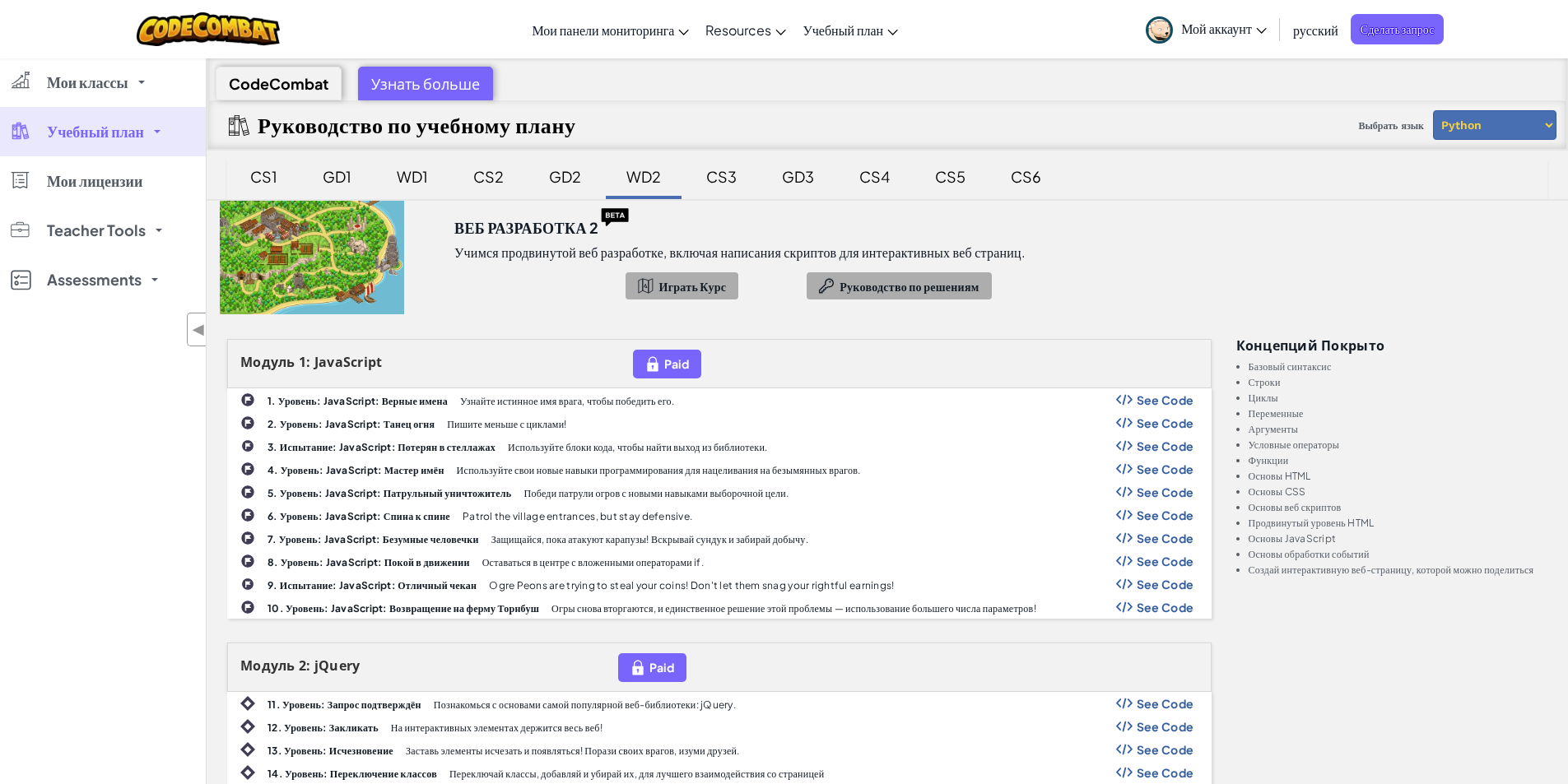
click at [58, 145] on link "Учебный план" at bounding box center [103, 132] width 206 height 50
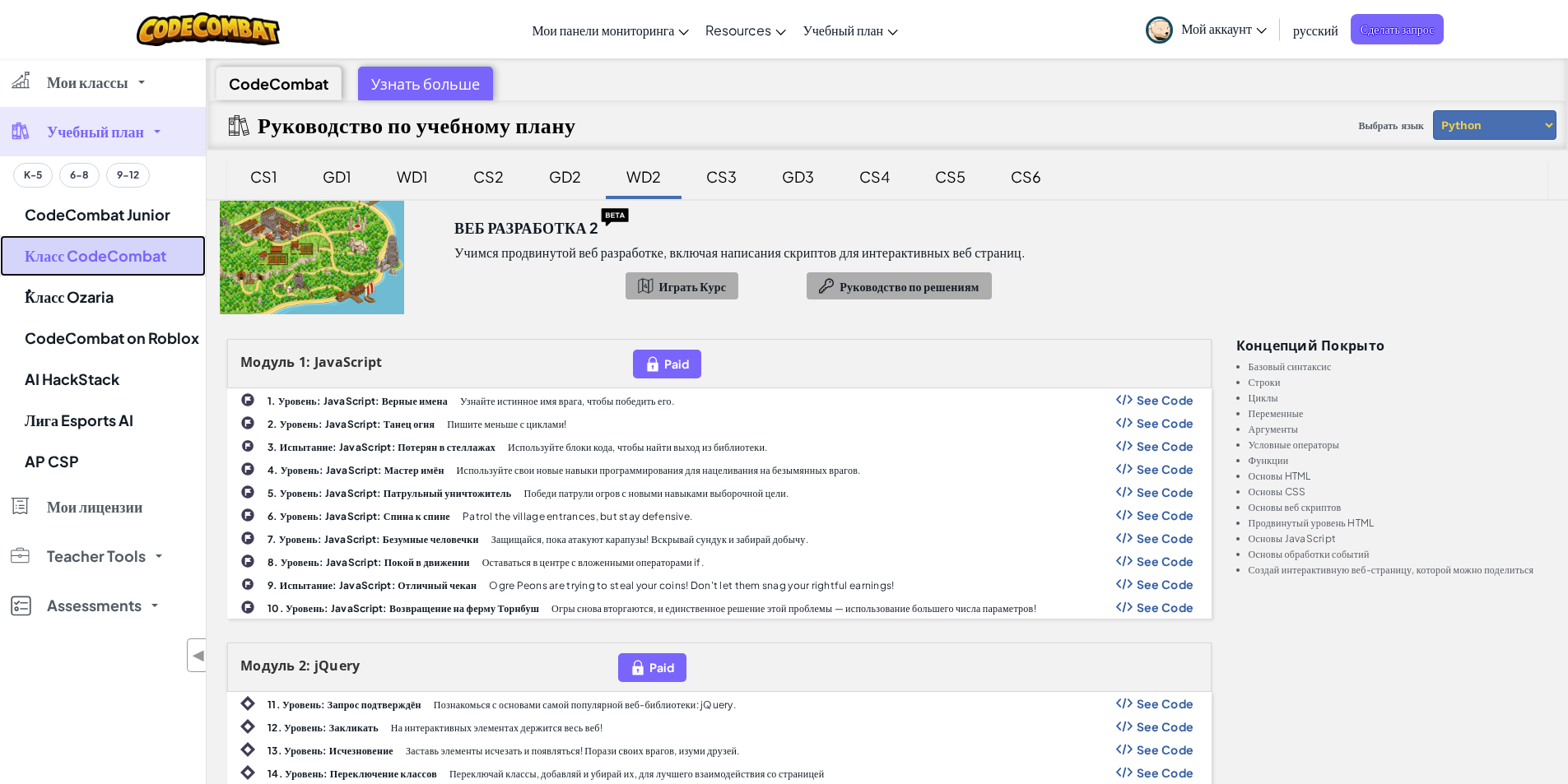
click at [84, 245] on link "Класс CodeCombat" at bounding box center [103, 255] width 206 height 41
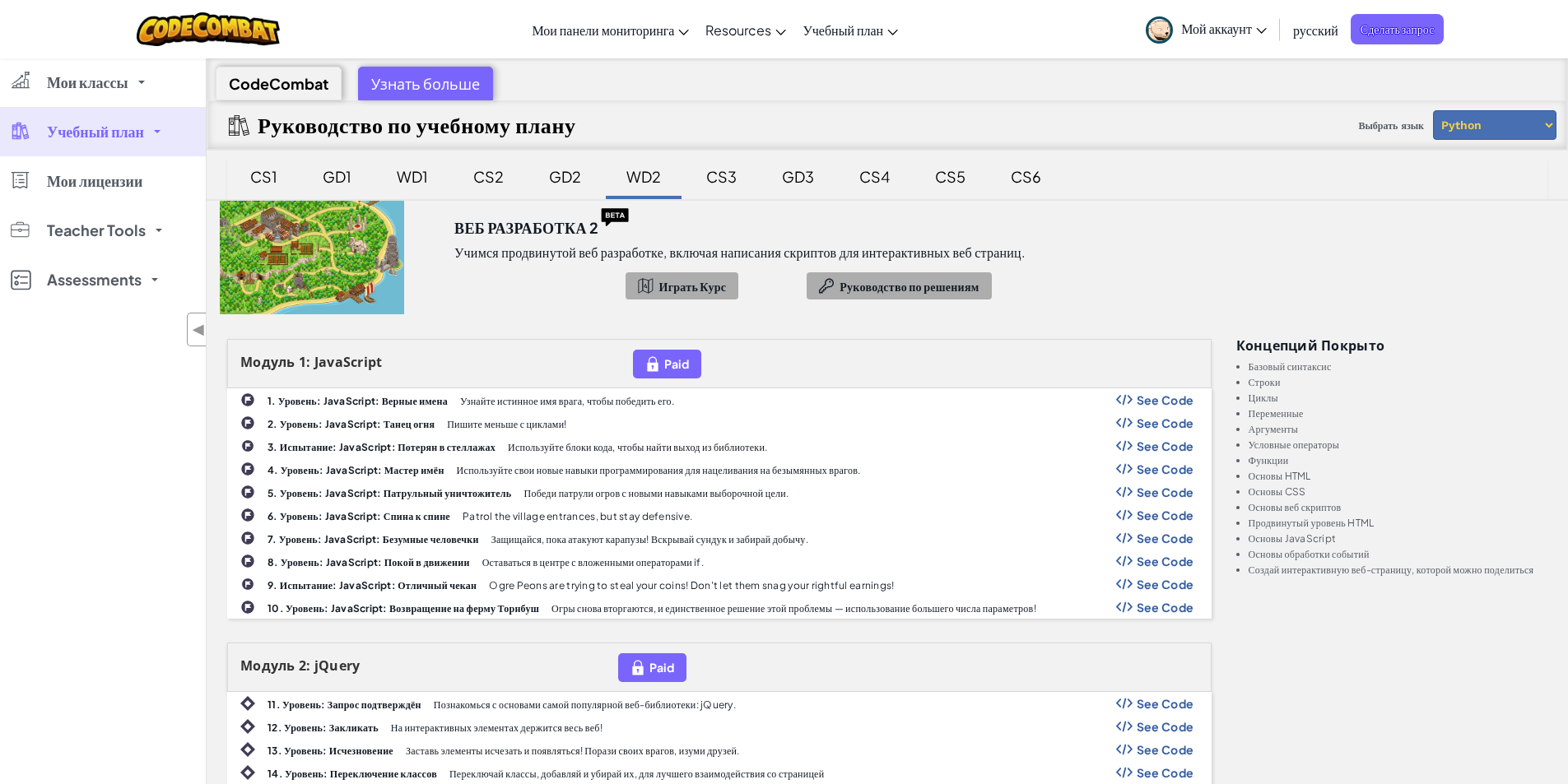
click at [320, 64] on div "CodeCombat Узнать больше" at bounding box center [887, 79] width 1360 height 42
click at [310, 72] on div "CodeCombat" at bounding box center [278, 83] width 126 height 34
click at [289, 96] on div "CodeCombat" at bounding box center [278, 83] width 126 height 34
click at [295, 91] on div "CodeCombat" at bounding box center [278, 83] width 126 height 34
drag, startPoint x: 298, startPoint y: 91, endPoint x: 312, endPoint y: 88, distance: 14.3
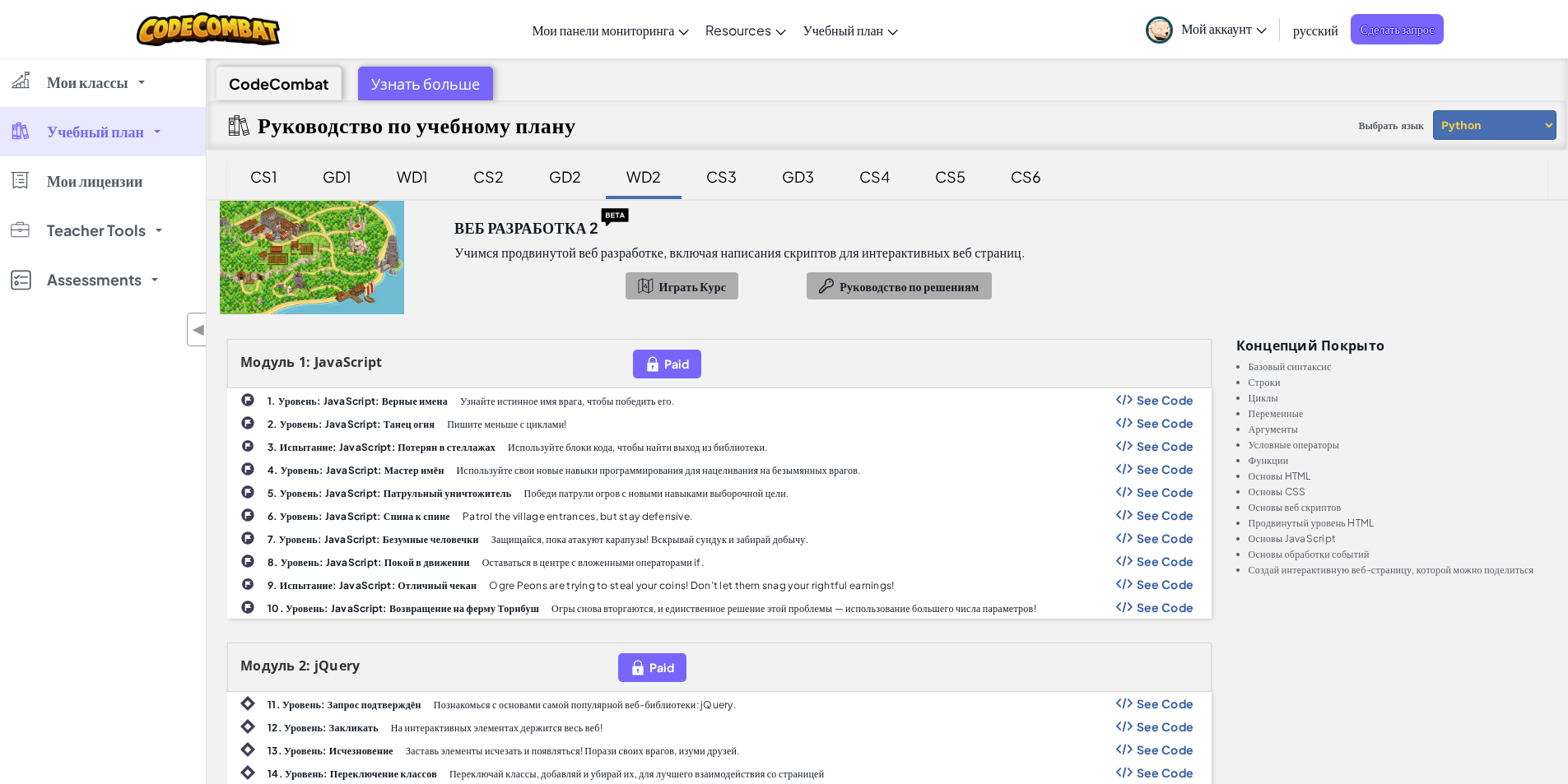
click at [312, 88] on div "CodeCombat" at bounding box center [278, 83] width 126 height 34
click at [262, 173] on div "CS1" at bounding box center [263, 176] width 60 height 38
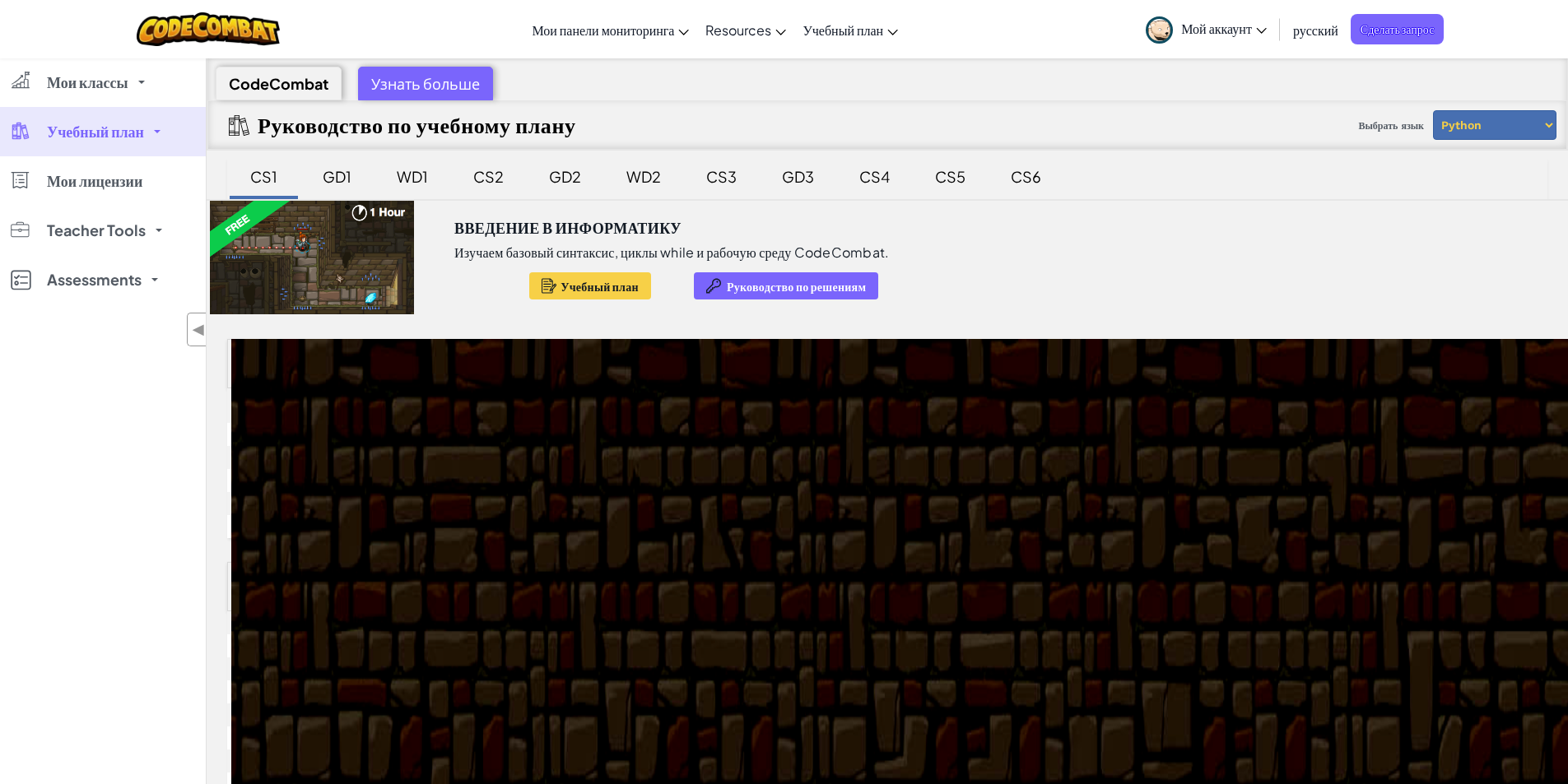
click at [288, 81] on div "CodeCombat" at bounding box center [278, 83] width 126 height 34
click at [288, 80] on div "CodeCombat" at bounding box center [278, 83] width 126 height 34
click at [1266, 28] on icon at bounding box center [1261, 30] width 10 height 6
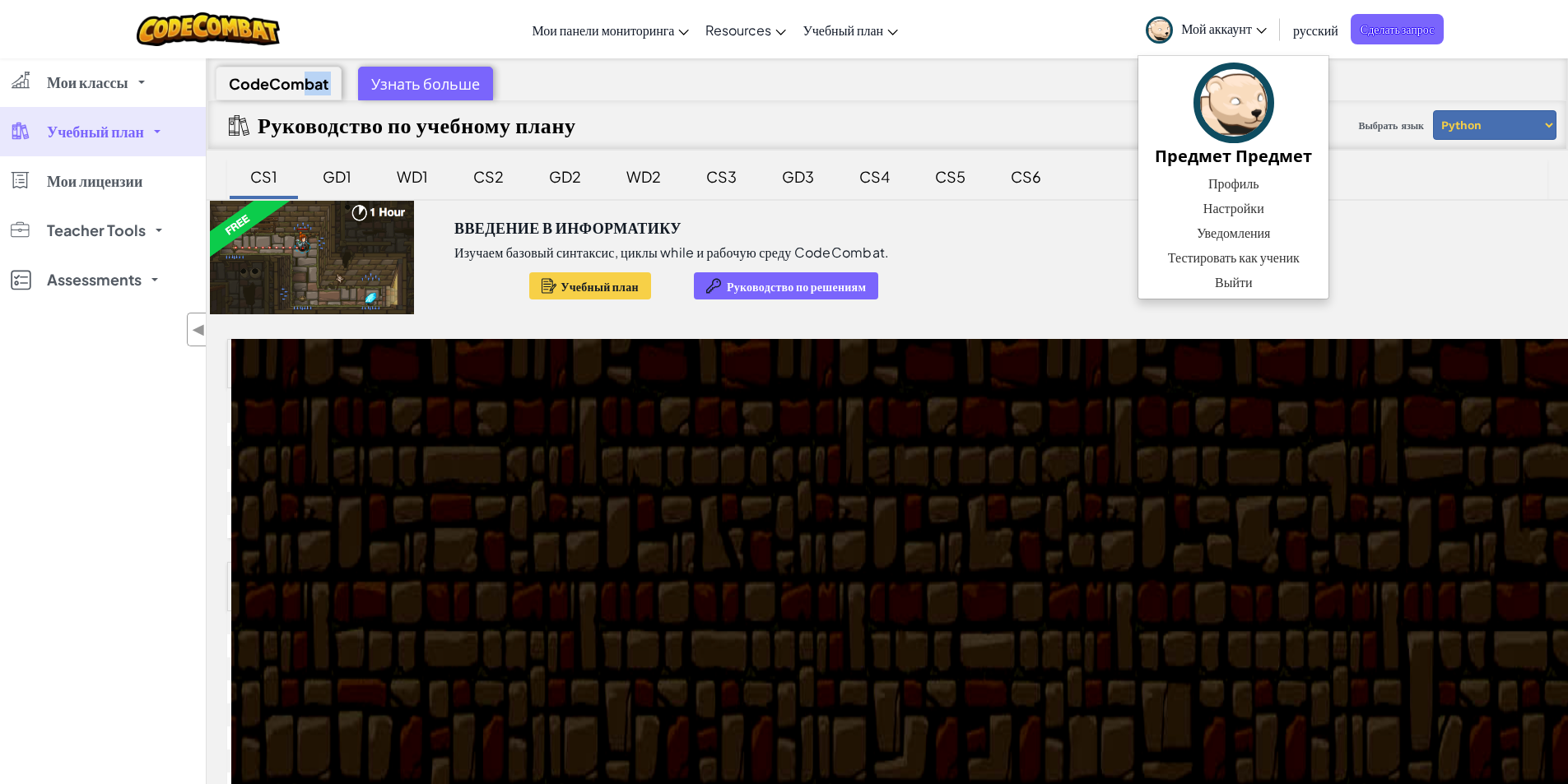
click at [1246, 29] on span "Мой аккаунт" at bounding box center [1224, 29] width 85 height 17
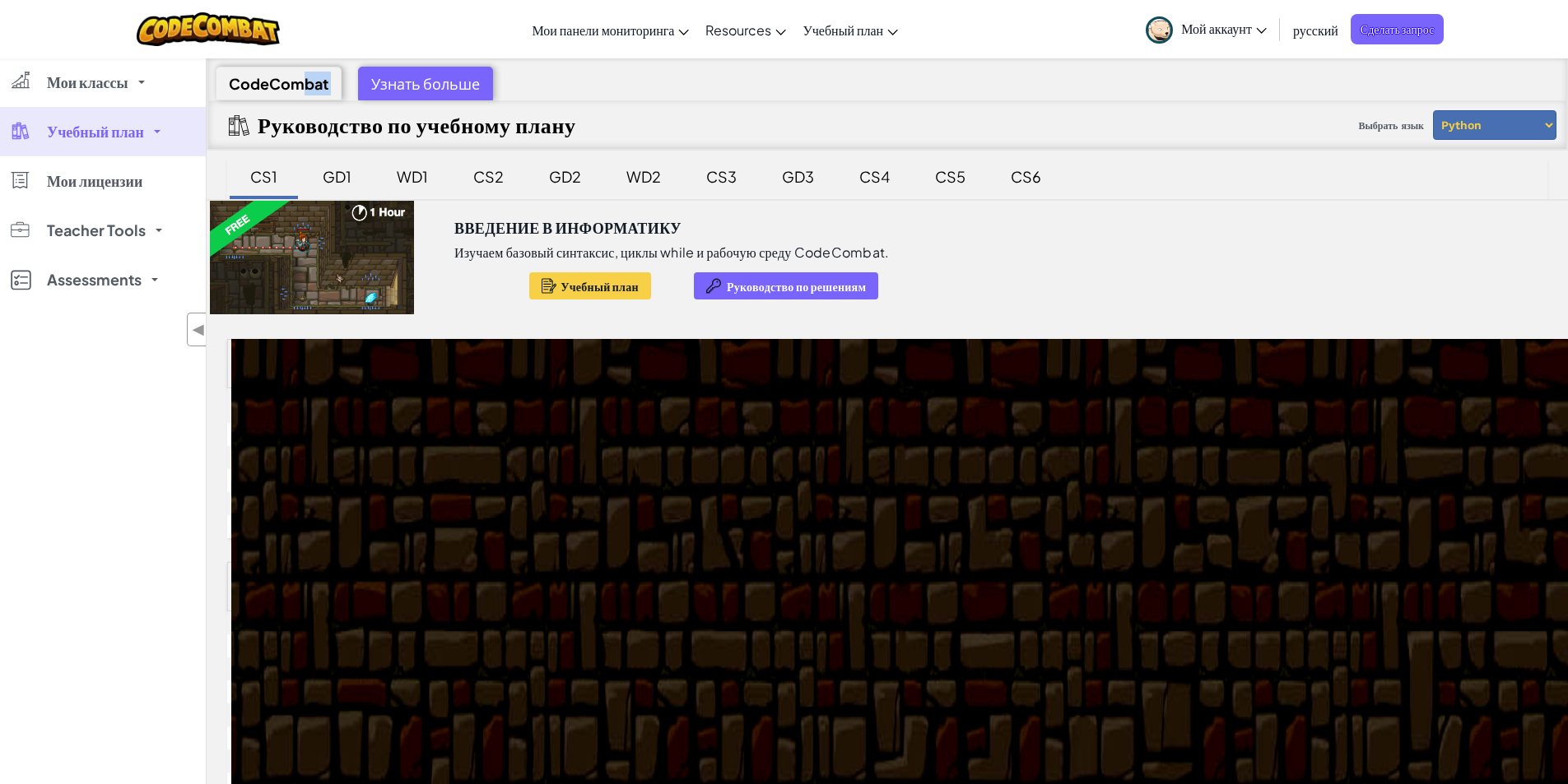
click at [97, 139] on span "Учебный план" at bounding box center [95, 132] width 97 height 15
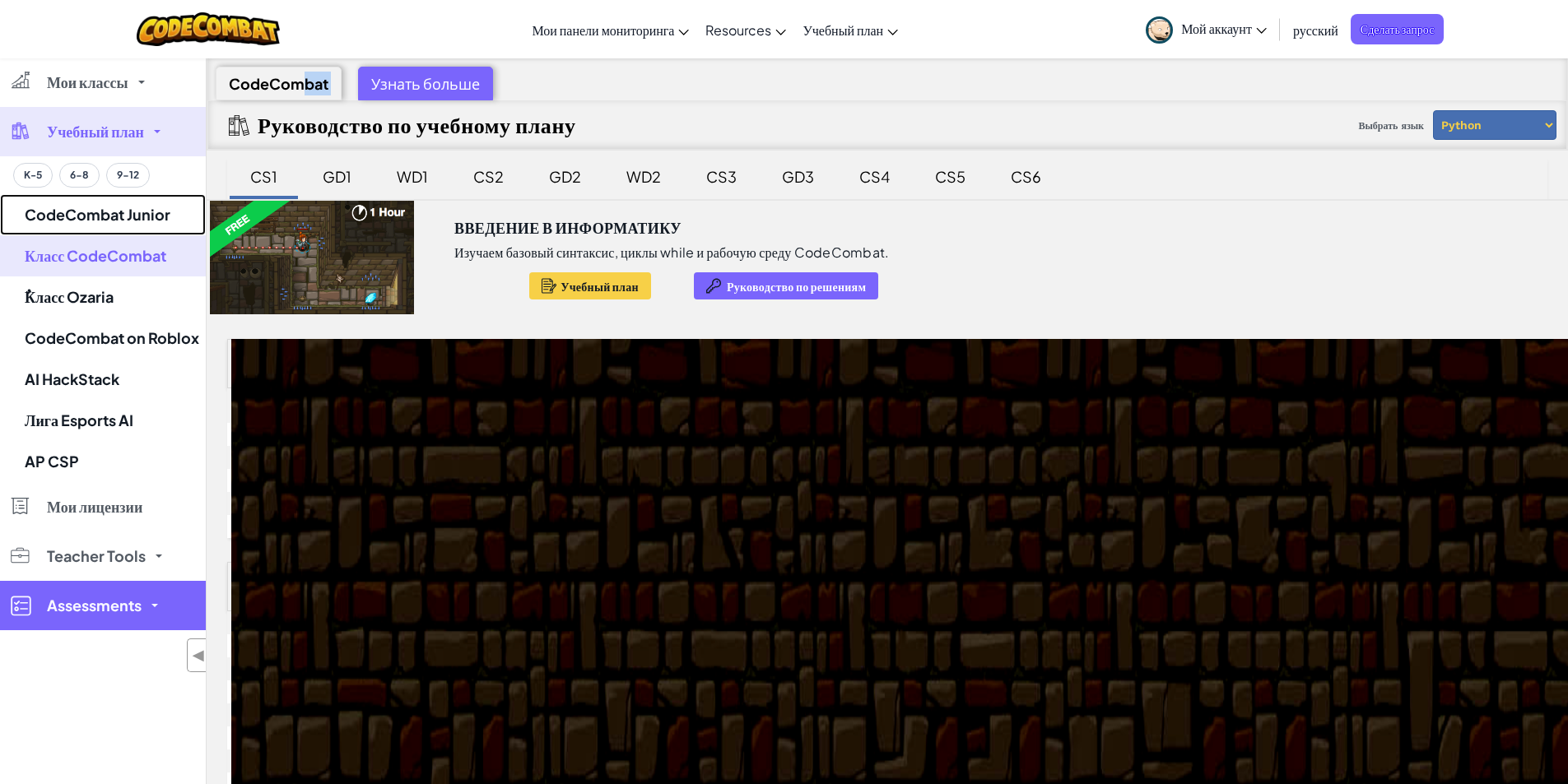
drag, startPoint x: 95, startPoint y: 210, endPoint x: 105, endPoint y: 267, distance: 57.9
click at [95, 211] on link "CodeCombat Junior" at bounding box center [103, 214] width 206 height 41
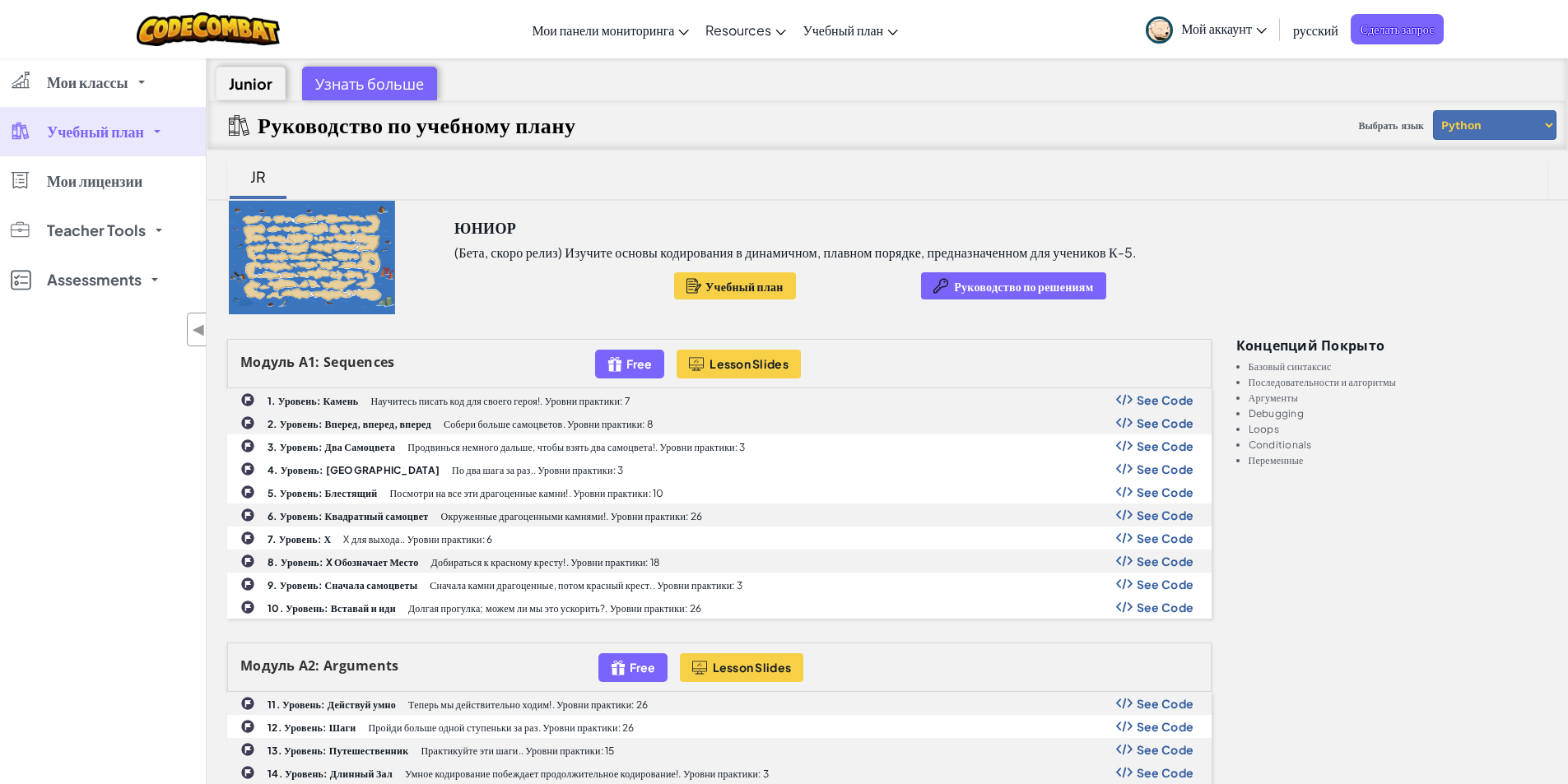
click at [81, 128] on span "Учебный план" at bounding box center [95, 132] width 97 height 15
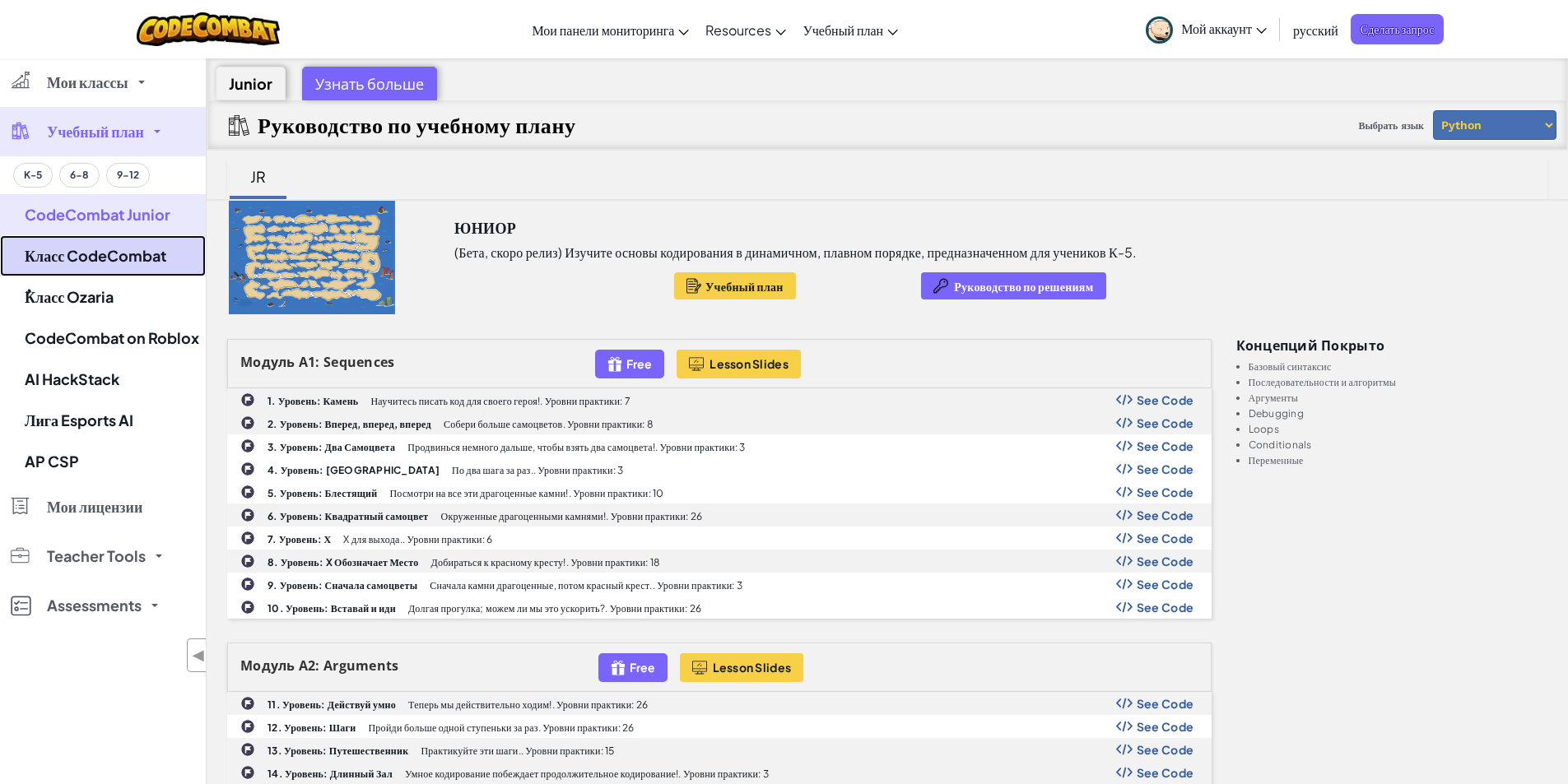
click at [130, 259] on link "Класс CodeCombat" at bounding box center [103, 255] width 206 height 41
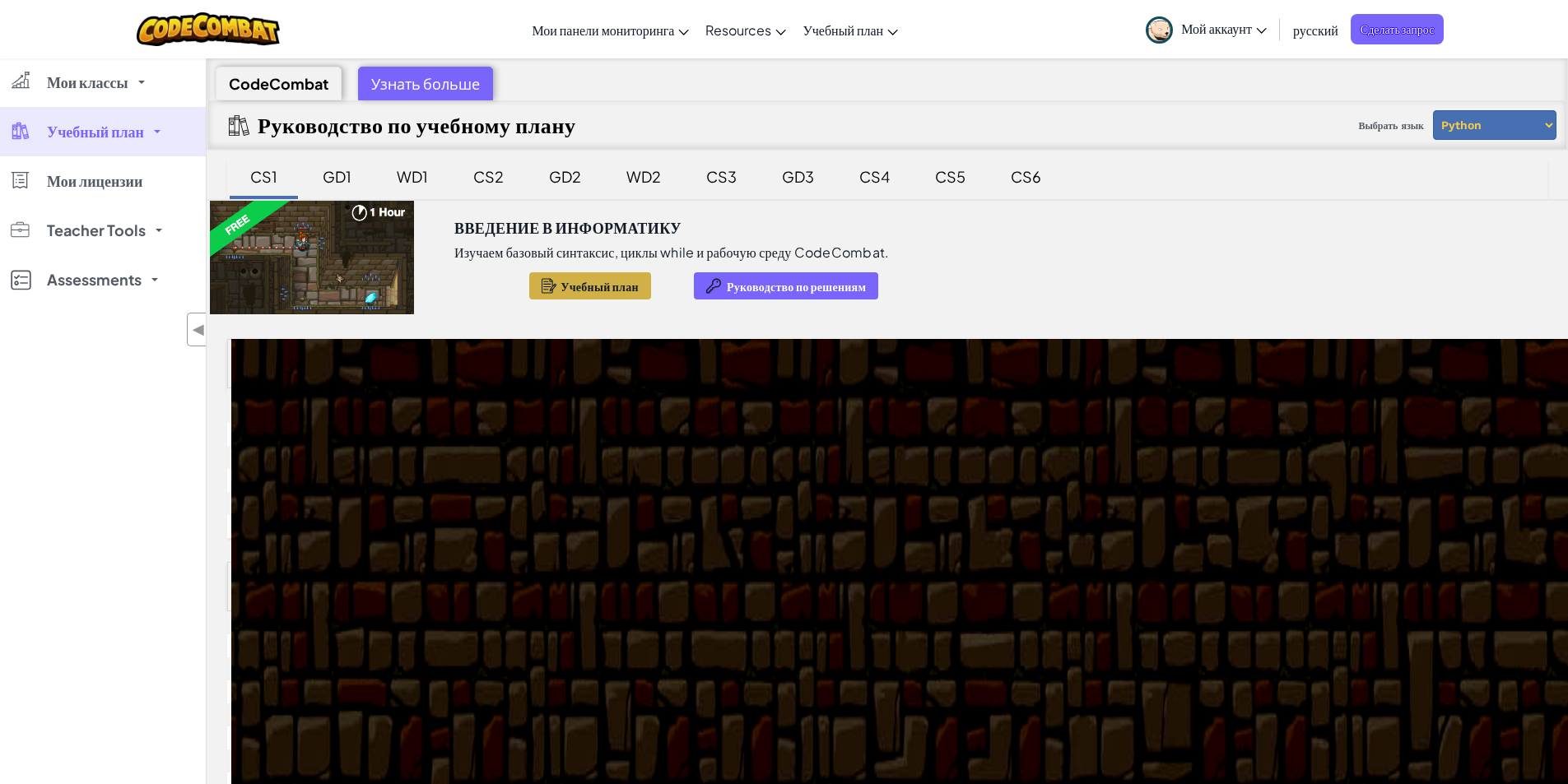
click at [570, 280] on span "Учебный план" at bounding box center [600, 286] width 78 height 13
